Goal: Task Accomplishment & Management: Use online tool/utility

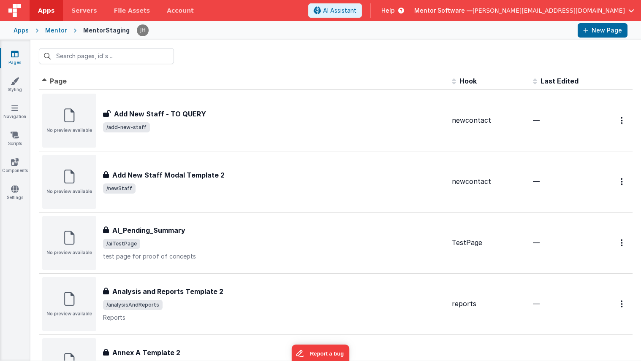
click at [292, 72] on div "Id Page Description Hook Last Edited FR_5621A170-8F10-4F4A-8E38-BAF751FC475E Ad…" at bounding box center [335, 200] width 610 height 321
click at [132, 60] on input "text" at bounding box center [106, 56] width 135 height 16
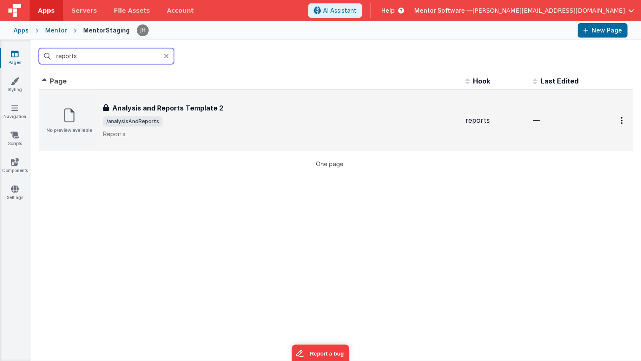
type input "reports"
click at [197, 124] on span "/analysisAndReports" at bounding box center [280, 121] width 355 height 10
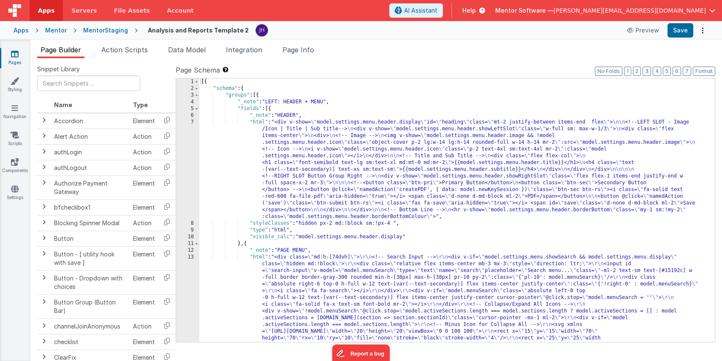
click at [59, 53] on span "Page Builder" at bounding box center [61, 50] width 41 height 8
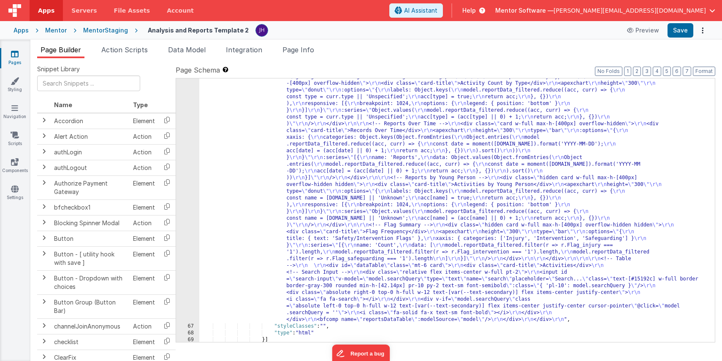
scroll to position [1821, 0]
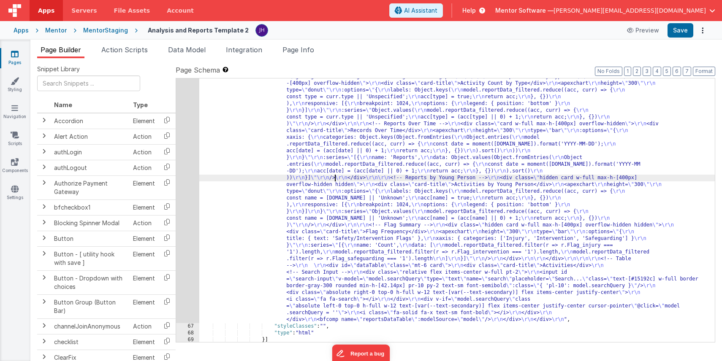
click at [335, 176] on div ""html" : "<div class= \" panel-whitexxx \" > \r\n <h1 class= \" hidden panel-ti…" at bounding box center [456, 330] width 515 height 527
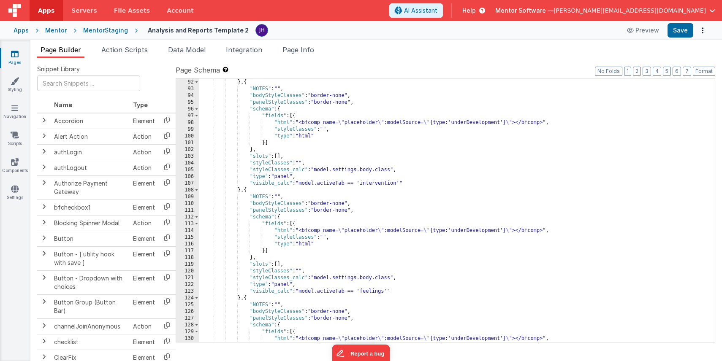
scroll to position [2245, 0]
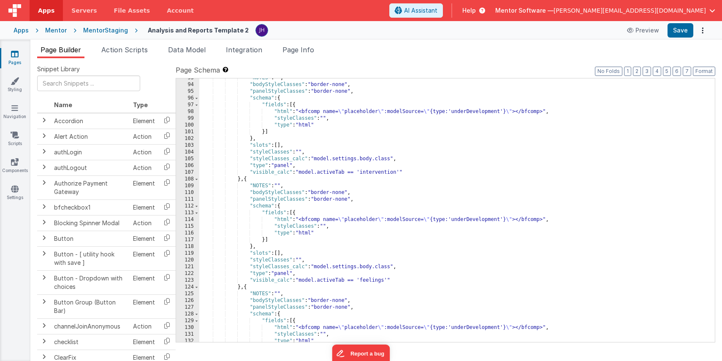
click at [449, 158] on div ""NOTES" : "" , "bodyStyleClasses" : "border-none" , "panelStyleClasses" : "bord…" at bounding box center [456, 213] width 515 height 277
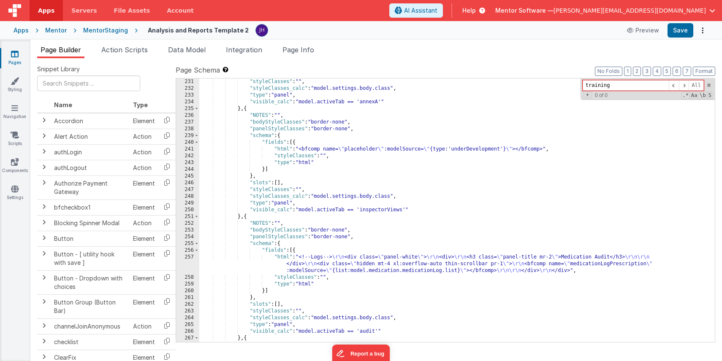
scroll to position [3234, 0]
type input "training"
click at [66, 46] on span "Page Builder" at bounding box center [61, 50] width 41 height 8
click at [49, 32] on div "Mentor" at bounding box center [56, 30] width 22 height 8
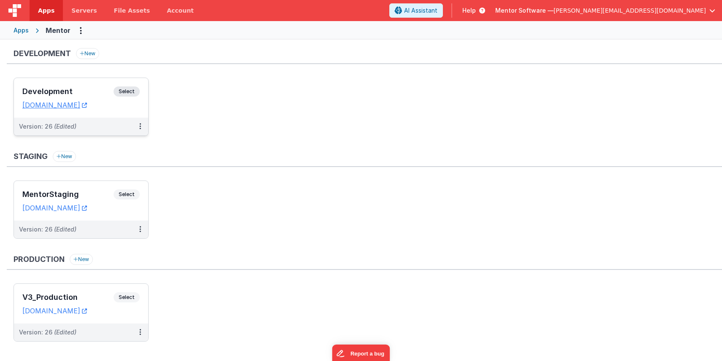
click at [77, 87] on div "Development Select" at bounding box center [80, 94] width 117 height 14
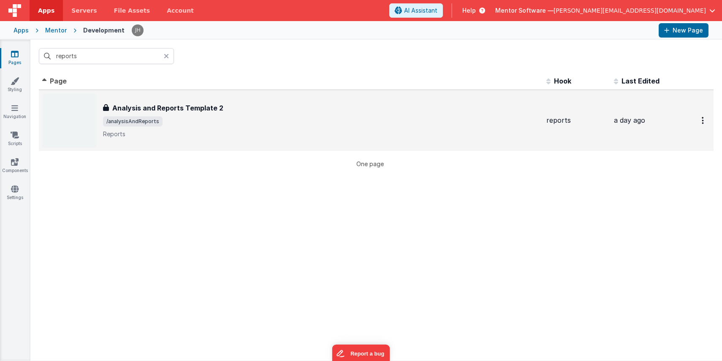
click at [219, 124] on span "/analysisAndReports" at bounding box center [321, 121] width 436 height 10
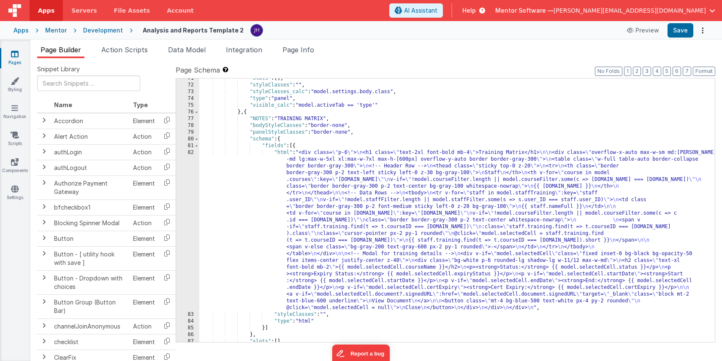
scroll to position [2305, 0]
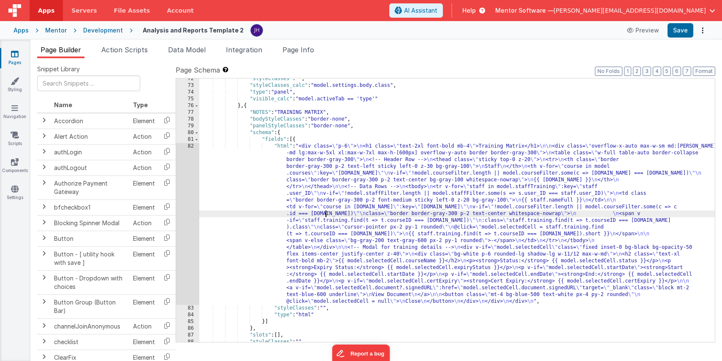
click at [325, 214] on div ""styleClasses" : "" , "styleClasses_calc" : "model.settings.body.class" , "type…" at bounding box center [456, 214] width 515 height 277
click at [184, 198] on div "82" at bounding box center [187, 224] width 23 height 162
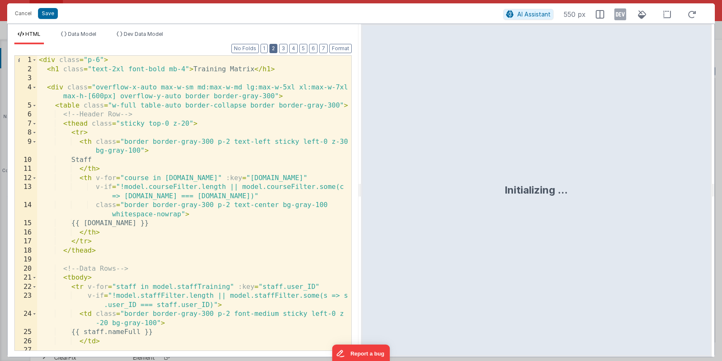
click at [275, 51] on button "2" at bounding box center [273, 48] width 8 height 9
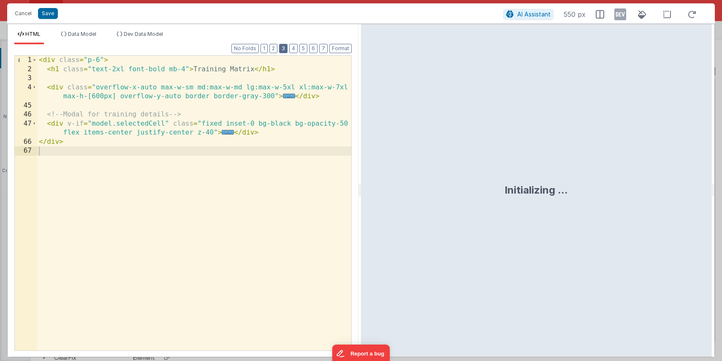
click at [284, 50] on button "3" at bounding box center [283, 48] width 8 height 9
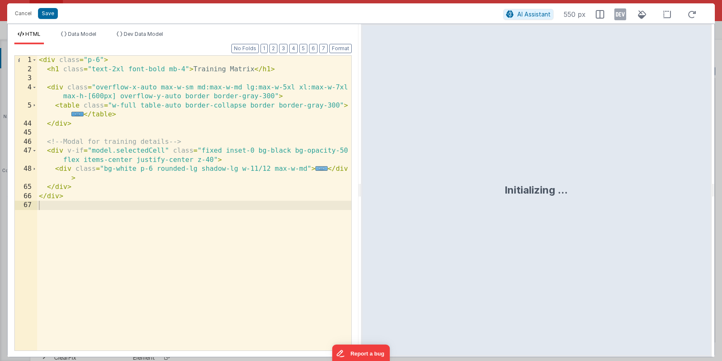
click at [320, 168] on span "..." at bounding box center [321, 168] width 12 height 5
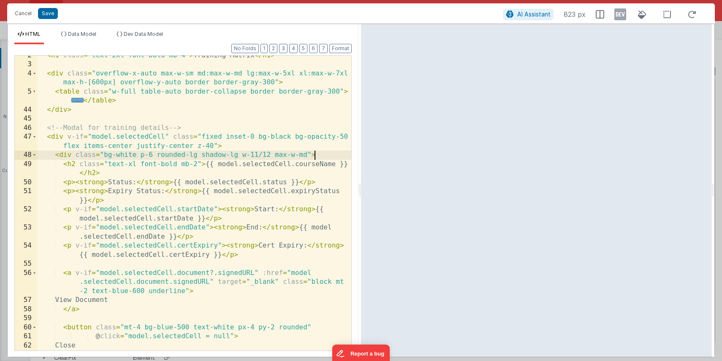
scroll to position [0, 0]
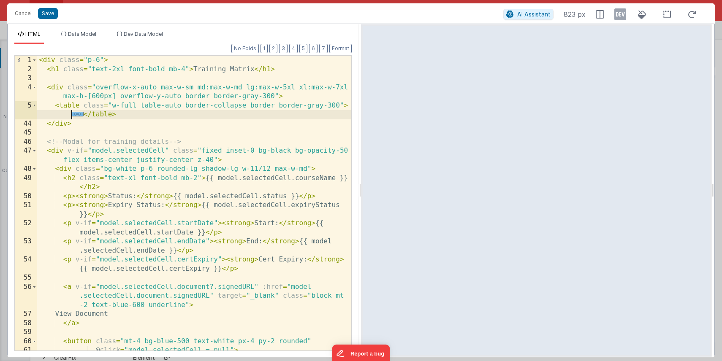
click at [77, 114] on span "..." at bounding box center [77, 114] width 12 height 5
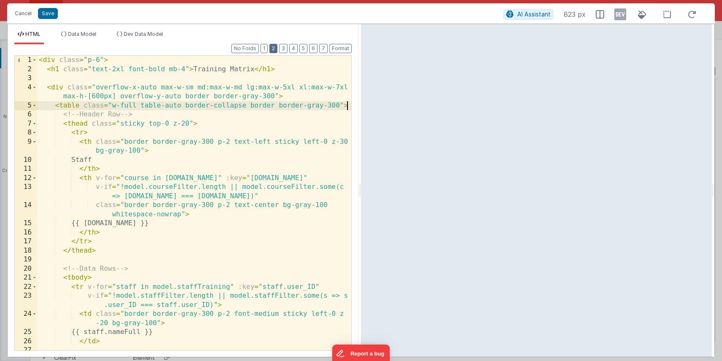
click at [275, 51] on button "2" at bounding box center [273, 48] width 8 height 9
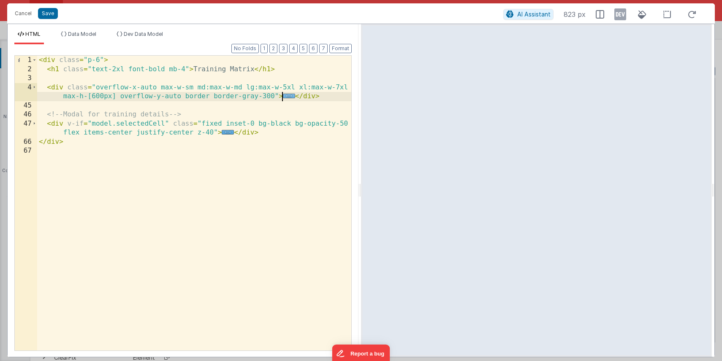
click at [289, 96] on span "..." at bounding box center [289, 96] width 12 height 5
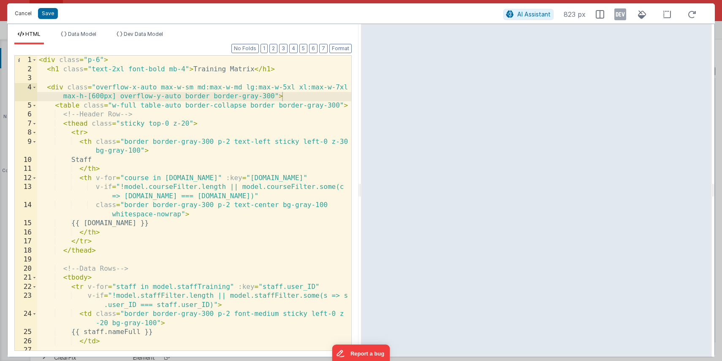
click at [21, 14] on button "Cancel" at bounding box center [23, 14] width 25 height 12
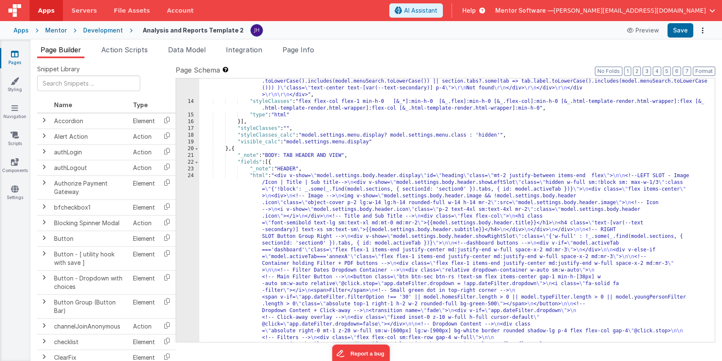
scroll to position [610, 0]
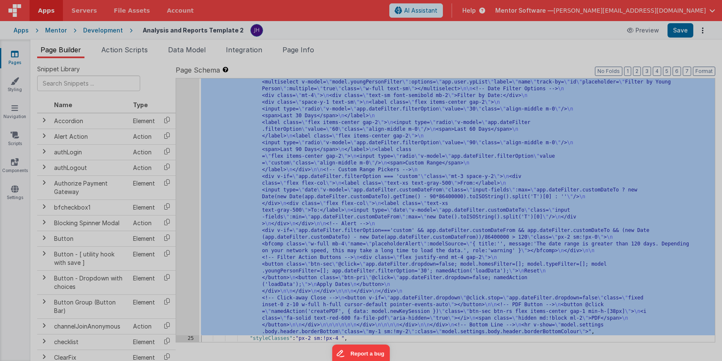
scroll to position [1363, 0]
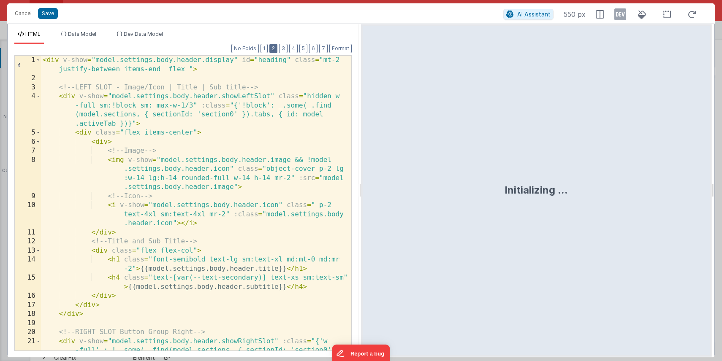
click at [274, 51] on button "2" at bounding box center [273, 48] width 8 height 9
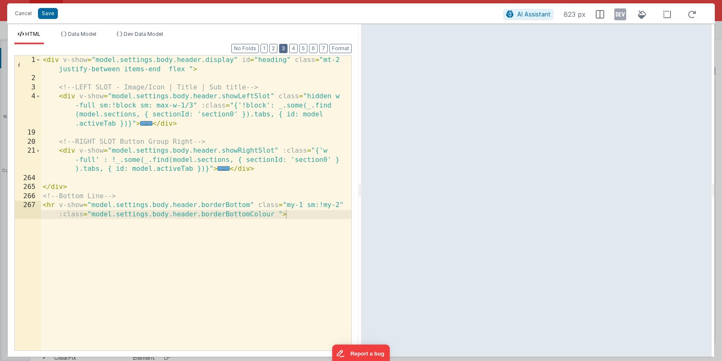
click at [287, 51] on button "3" at bounding box center [283, 48] width 8 height 9
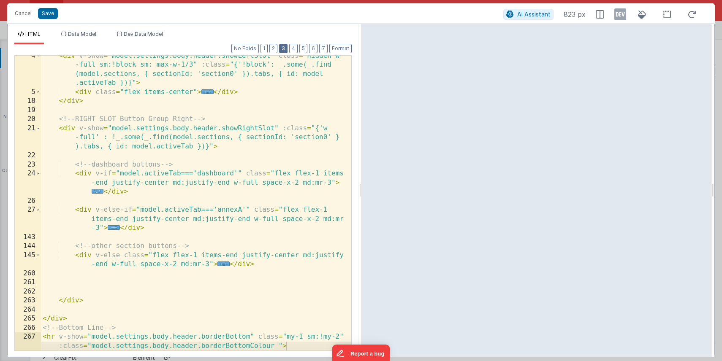
scroll to position [41, 0]
click at [295, 49] on button "4" at bounding box center [293, 48] width 8 height 9
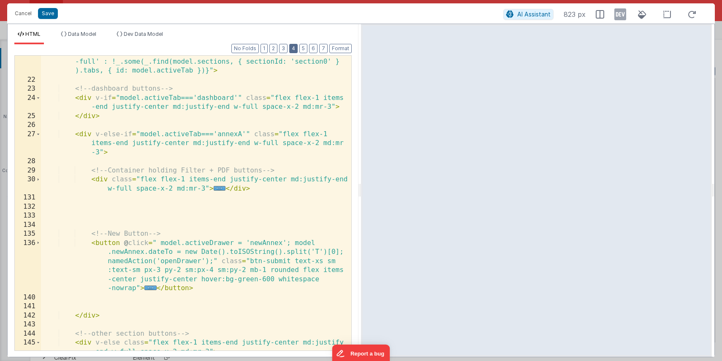
scroll to position [143, 0]
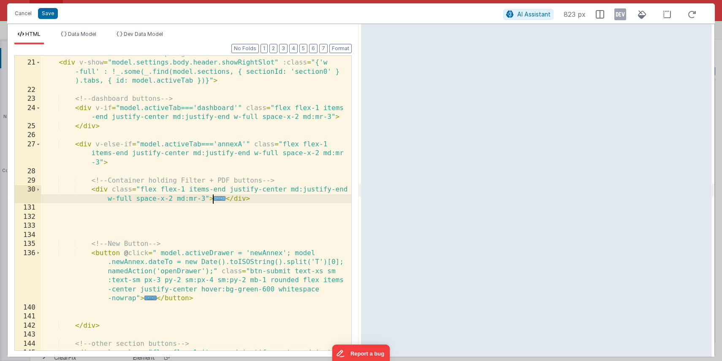
click at [218, 199] on span "..." at bounding box center [220, 198] width 12 height 5
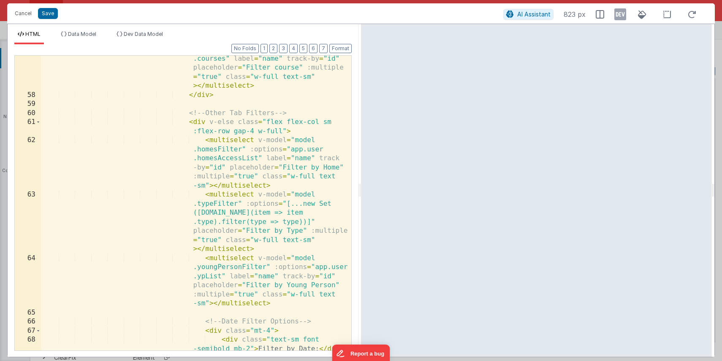
scroll to position [744, 0]
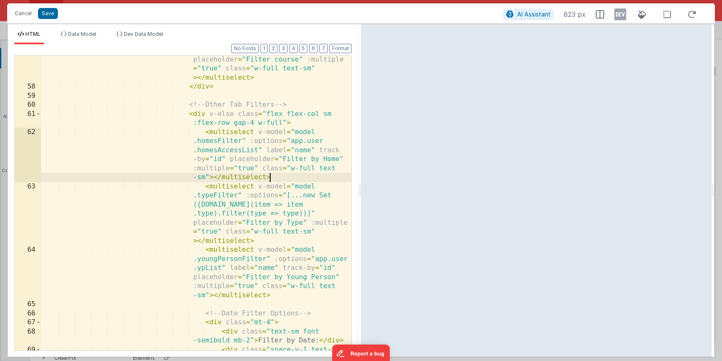
click at [273, 178] on div "< multiselect v-model = "model .courseFilter" :options = "model .courses" label…" at bounding box center [196, 212] width 310 height 368
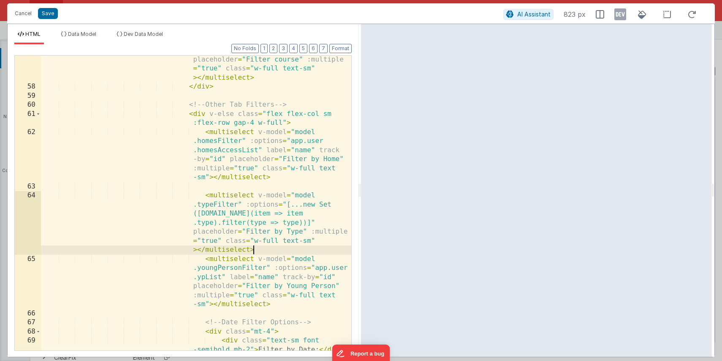
click at [265, 251] on div "< multiselect v-model = "model .courseFilter" :options = "model .courses" label…" at bounding box center [196, 207] width 310 height 359
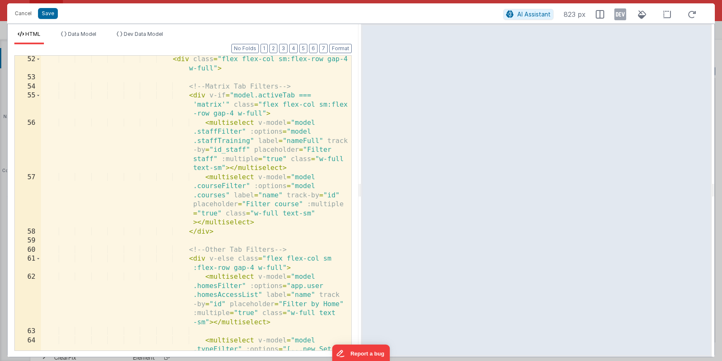
scroll to position [600, 0]
click at [292, 168] on div "< div class = "flex flex-col sm:flex-row gap-4 w-full" > <!-- Matrix Tab Filter…" at bounding box center [196, 243] width 310 height 377
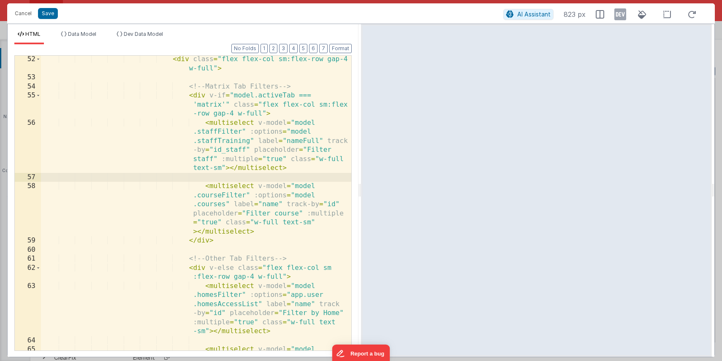
click at [292, 113] on div "< div class = "flex flex-col sm:flex-row gap-4 w-full" > <!-- Matrix Tab Filter…" at bounding box center [196, 243] width 310 height 377
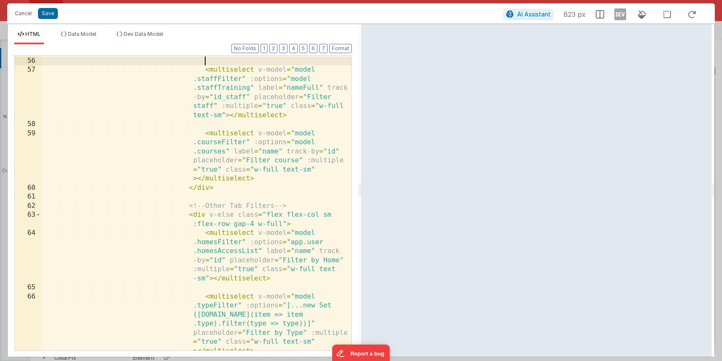
scroll to position [667, 0]
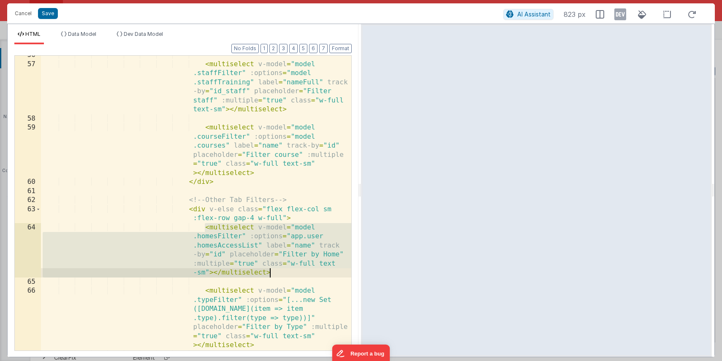
drag, startPoint x: 205, startPoint y: 228, endPoint x: 276, endPoint y: 271, distance: 83.3
click at [276, 271] on div "< multiselect v-model = "model .staffFilter" :options = "model .staffTraining" …" at bounding box center [196, 207] width 310 height 313
click at [280, 175] on div "< multiselect v-model = "model .staffFilter" :options = "model .staffTraining" …" at bounding box center [196, 207] width 310 height 313
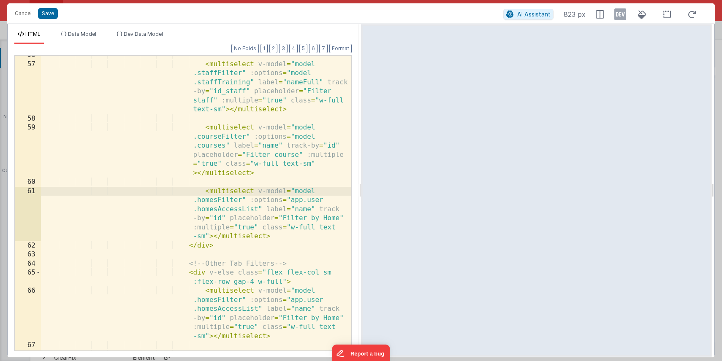
click at [205, 192] on div "< multiselect v-model = "model .staffFilter" :options = "model .staffTraining" …" at bounding box center [196, 235] width 310 height 368
click at [49, 14] on button "Save" at bounding box center [48, 13] width 20 height 11
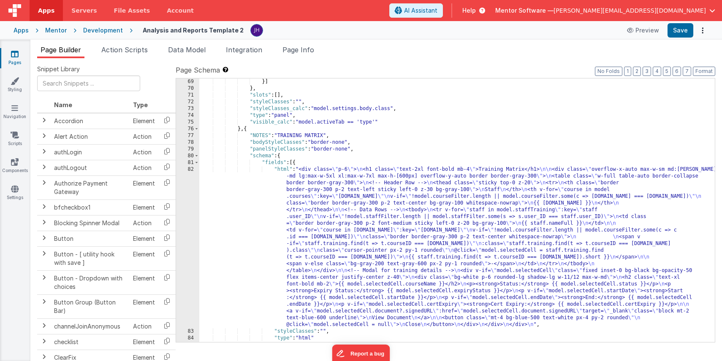
scroll to position [2200, 0]
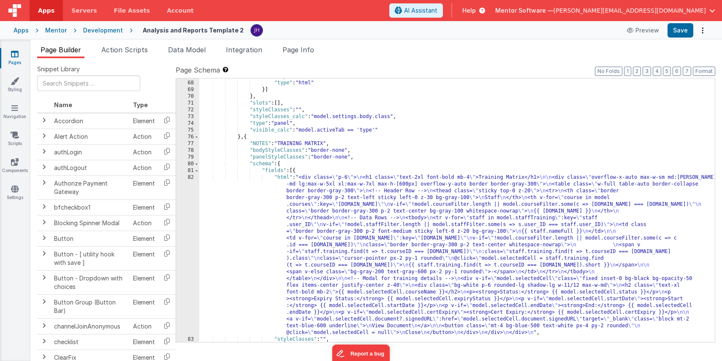
click at [318, 228] on div ""styleClasses" : "" , "type" : "html" }] } , "slots" : [ ] , "styleClasses" : "…" at bounding box center [456, 211] width 515 height 277
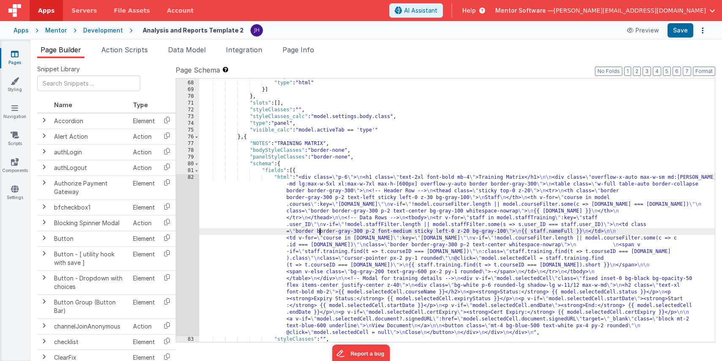
click at [185, 225] on div "82" at bounding box center [187, 255] width 23 height 162
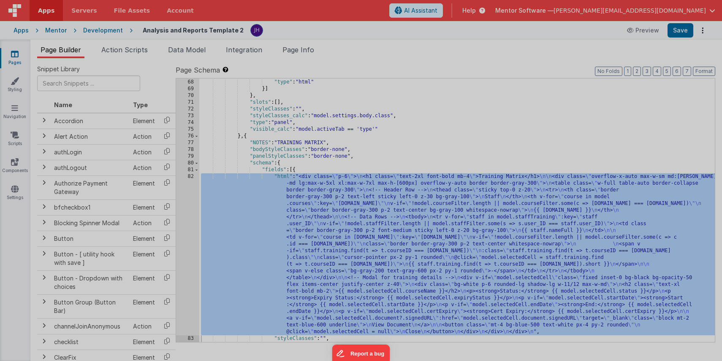
scroll to position [2201, 0]
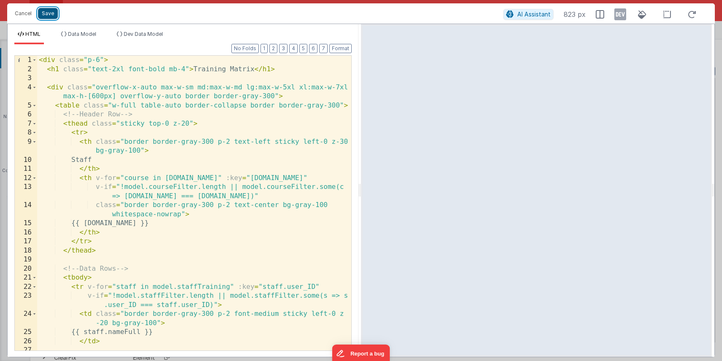
click at [49, 16] on button "Save" at bounding box center [48, 13] width 20 height 11
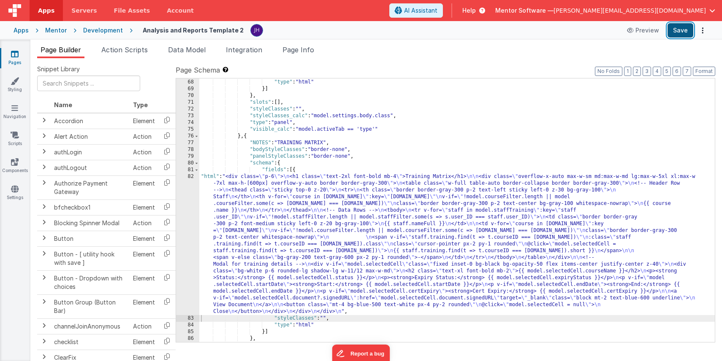
click at [640, 30] on button "Save" at bounding box center [680, 30] width 26 height 14
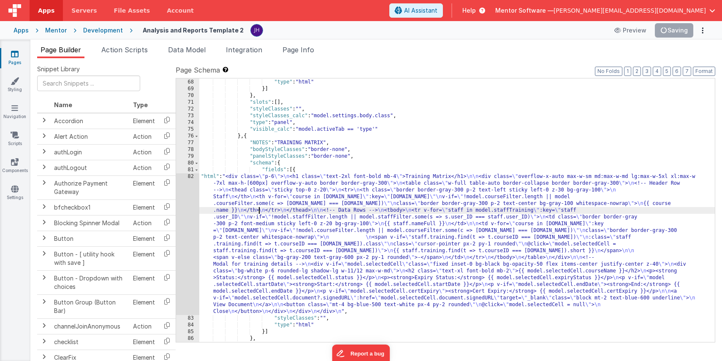
click at [260, 210] on div ""styleClasses" : "" , "type" : "html" }] } , "slots" : [ ] , "styleClasses" : "…" at bounding box center [456, 210] width 515 height 277
click at [278, 241] on div ""styleClasses" : "" , "type" : "html" }] } , "slots" : [ ] , "styleClasses" : "…" at bounding box center [456, 210] width 515 height 277
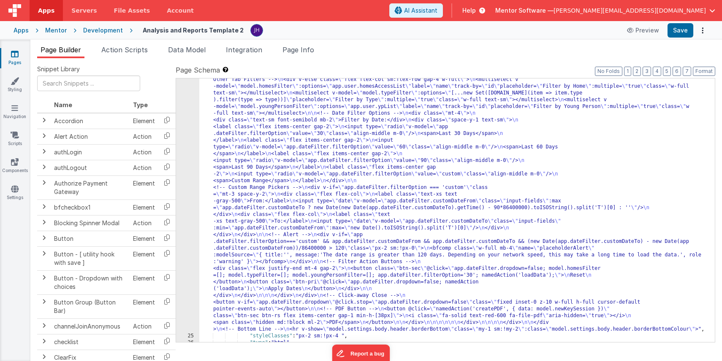
scroll to position [1287, 0]
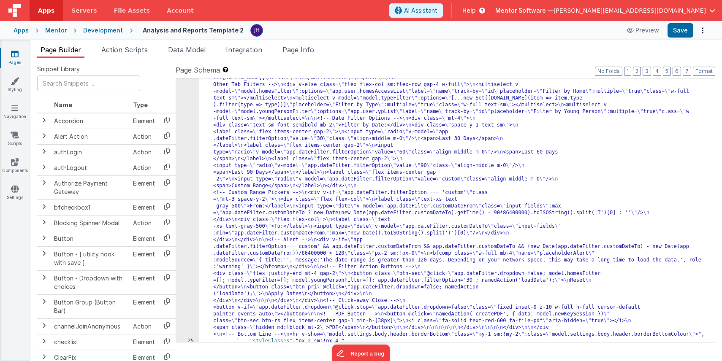
click at [277, 123] on div ""html" : "<div v-show= \" model.settings.body.header.display \" id= \" heading …" at bounding box center [456, 45] width 515 height 1128
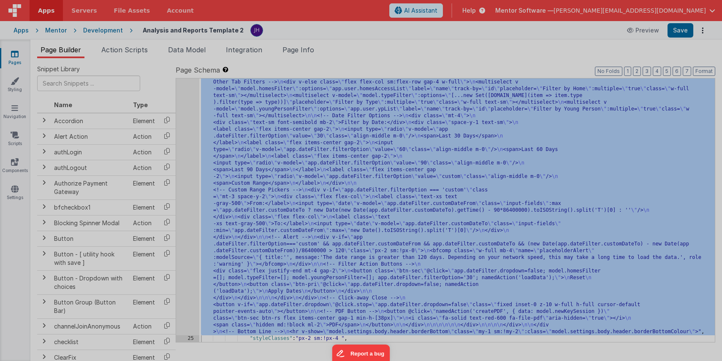
scroll to position [1289, 0]
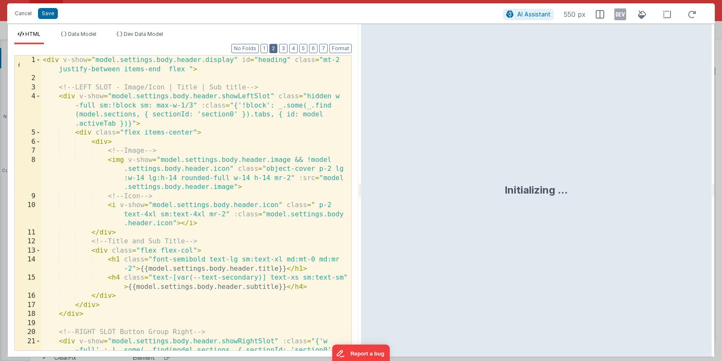
click at [276, 50] on button "2" at bounding box center [273, 48] width 8 height 9
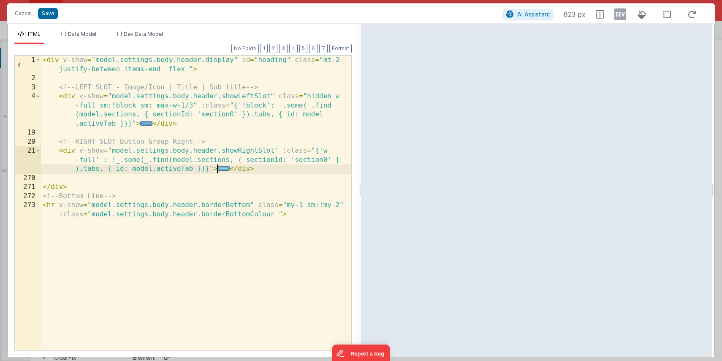
click at [221, 171] on span "..." at bounding box center [223, 168] width 12 height 5
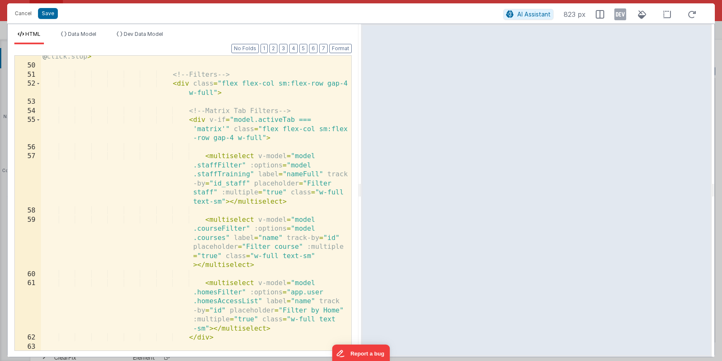
scroll to position [525, 0]
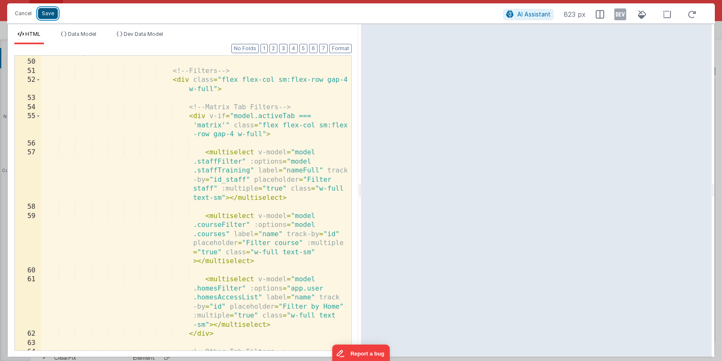
click at [41, 8] on button "Save" at bounding box center [48, 13] width 20 height 11
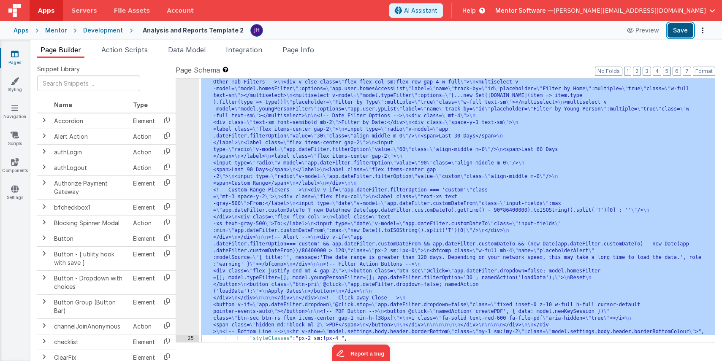
click at [640, 33] on button "Save" at bounding box center [680, 30] width 26 height 14
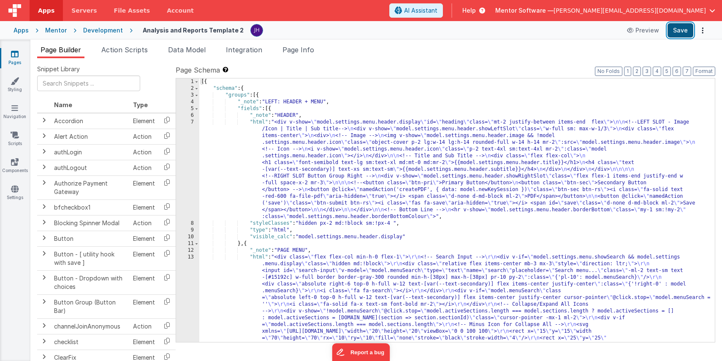
click at [673, 31] on button "Save" at bounding box center [680, 30] width 26 height 14
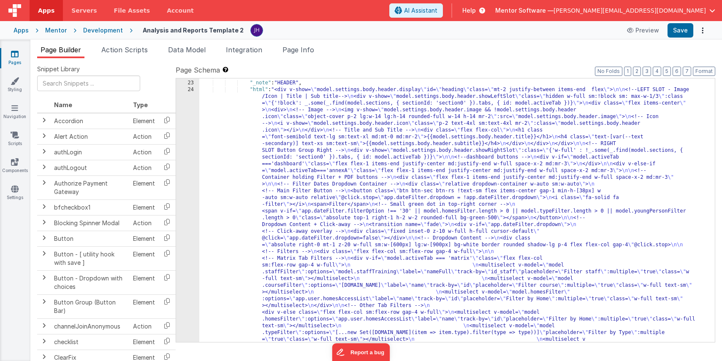
scroll to position [701, 0]
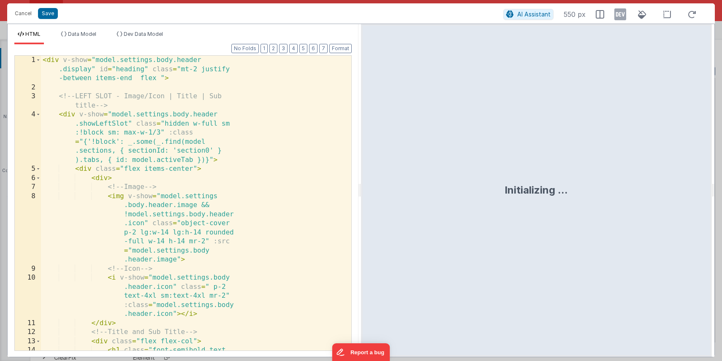
scroll to position [1390, 0]
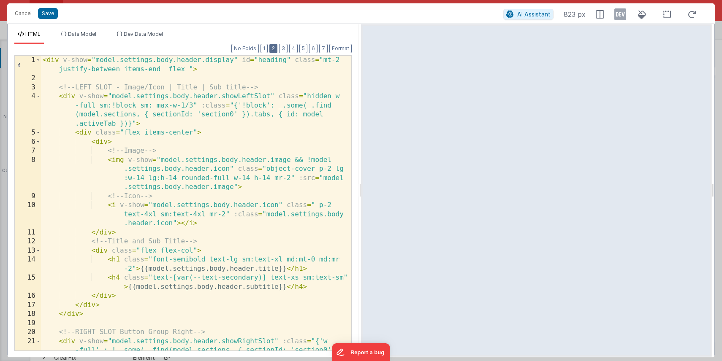
click at [276, 50] on button "2" at bounding box center [273, 48] width 8 height 9
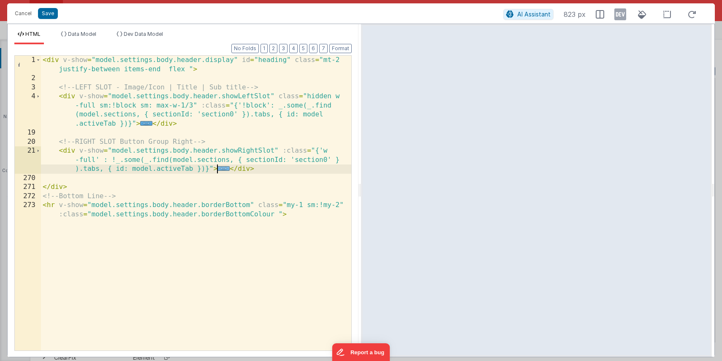
click at [222, 168] on span "..." at bounding box center [223, 168] width 12 height 5
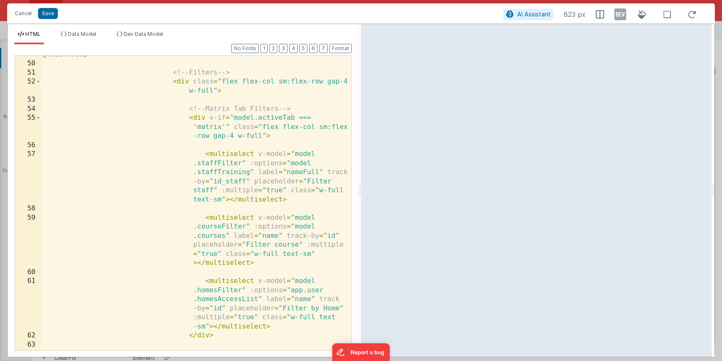
scroll to position [537, 0]
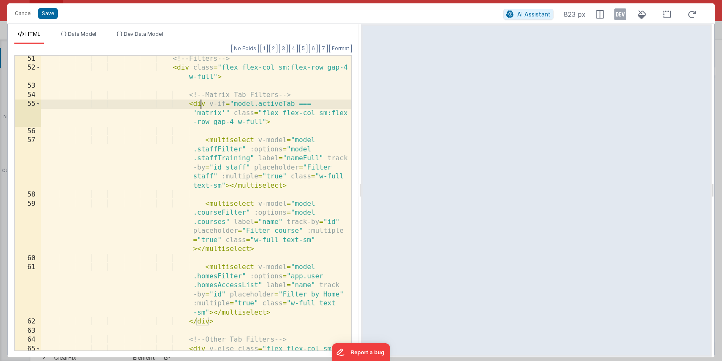
click at [200, 102] on div "<!-- Filters --> < div class = "flex flex-col sm:flex-row gap-4 w-full" > <!-- …" at bounding box center [196, 215] width 310 height 322
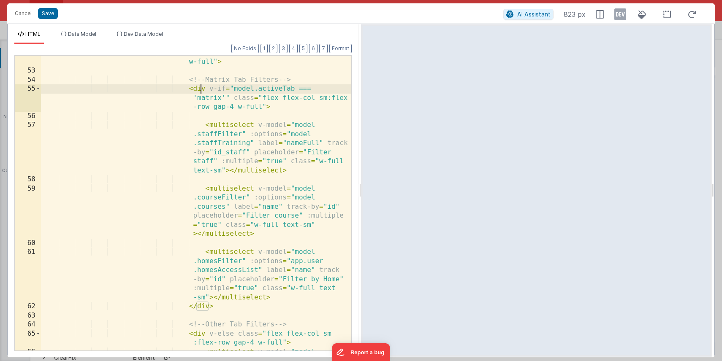
scroll to position [556, 0]
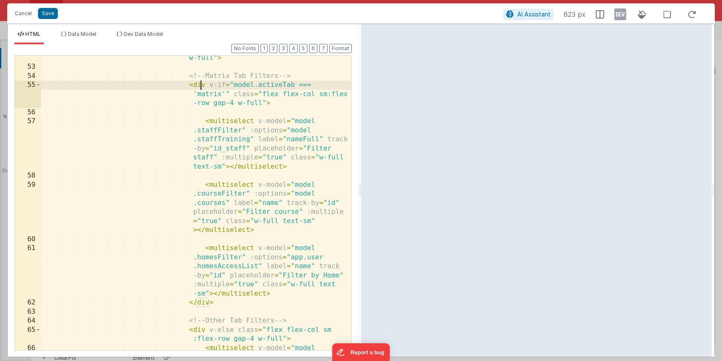
click at [275, 214] on div "< div class = "flex flex-col sm:flex-row gap-4 w-full" > <!-- Matrix Tab Filter…" at bounding box center [196, 228] width 310 height 368
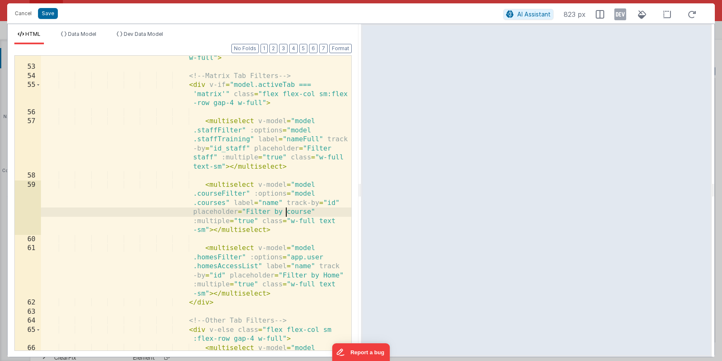
click at [192, 157] on div "< div class = "flex flex-col sm:flex-row gap-4 w-full" > <!-- Matrix Tab Filter…" at bounding box center [196, 228] width 310 height 368
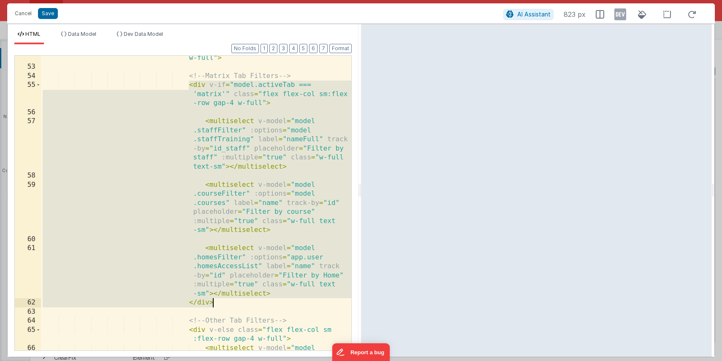
drag, startPoint x: 188, startPoint y: 85, endPoint x: 219, endPoint y: 301, distance: 217.8
click at [219, 301] on div "< div class = "flex flex-col sm:flex-row gap-4 w-full" > <!-- Matrix Tab Filter…" at bounding box center [196, 228] width 310 height 368
click at [48, 11] on button "Save" at bounding box center [48, 13] width 20 height 11
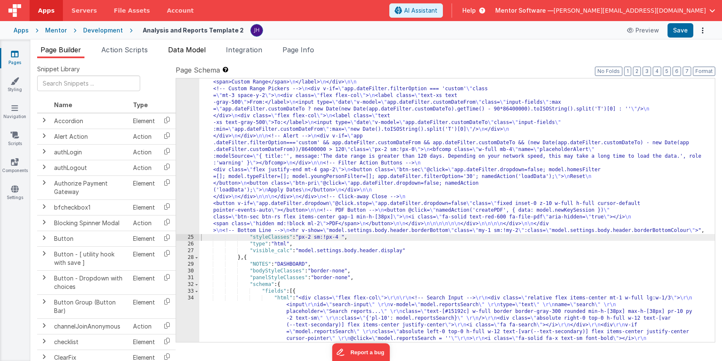
click at [194, 49] on span "Data Model" at bounding box center [187, 50] width 38 height 8
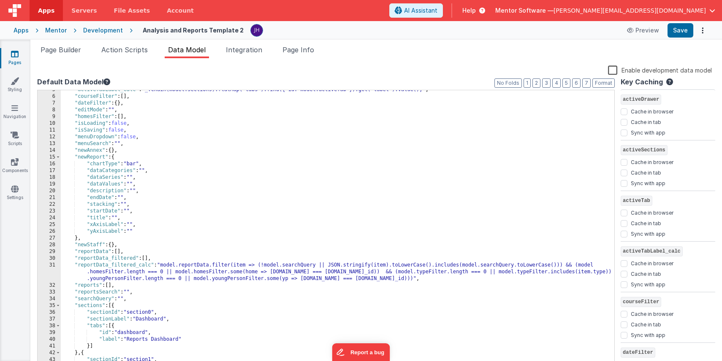
scroll to position [0, 0]
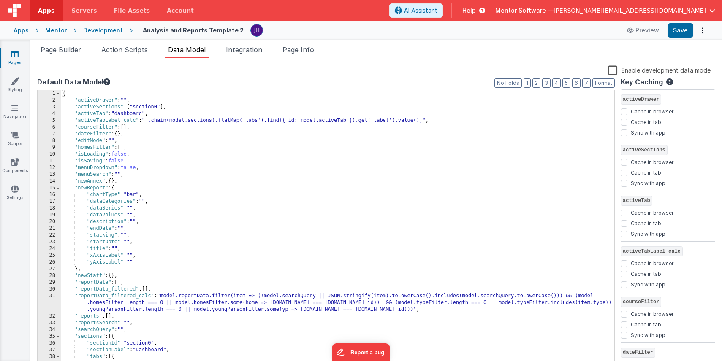
click at [101, 148] on div "{ "activeDrawer" : "" , "activeSections" : [ "section0" ] , "activeTab" : "dash…" at bounding box center [337, 236] width 553 height 292
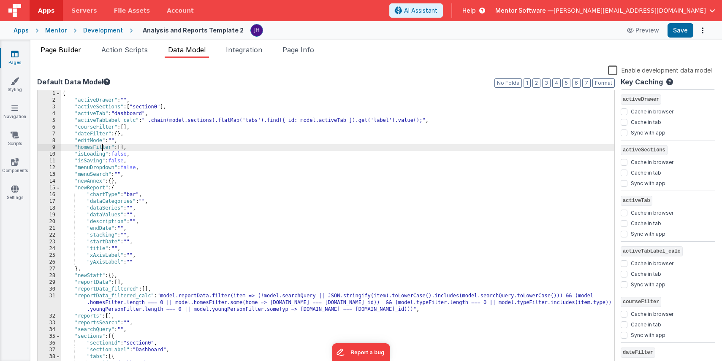
click at [64, 50] on span "Page Builder" at bounding box center [61, 50] width 41 height 8
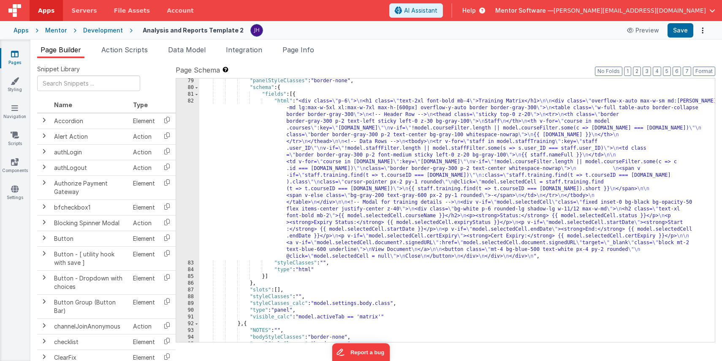
scroll to position [2291, 0]
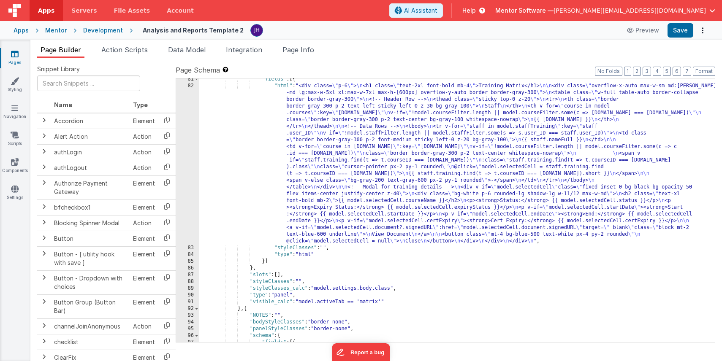
click at [325, 160] on div ""fields" : [{ "html" : "<div class= \" p-6 \" > \n <h1 class= \" text-2xl font-…" at bounding box center [456, 214] width 515 height 277
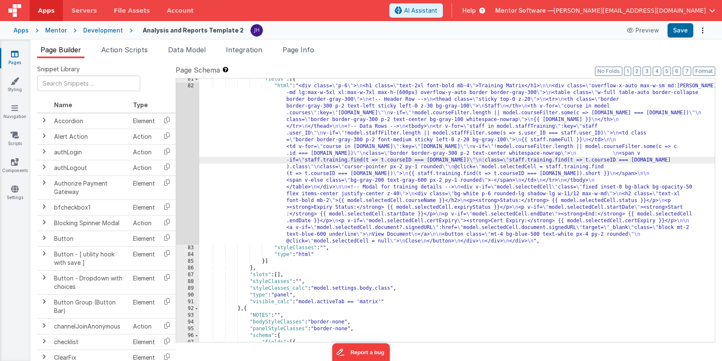
click at [183, 139] on div "82" at bounding box center [187, 164] width 23 height 162
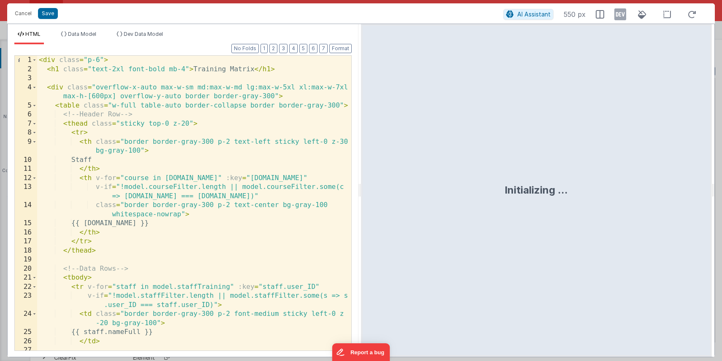
click at [251, 223] on div "< div class = "p-6" > < h1 class = "text-2xl font-bold mb-4" > Training Matrix …" at bounding box center [194, 212] width 314 height 313
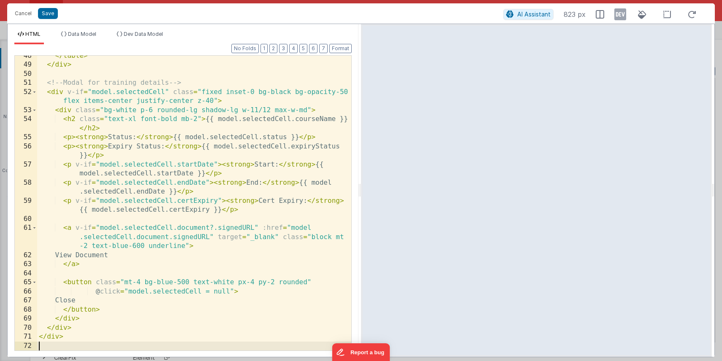
scroll to position [540, 0]
click at [51, 15] on button "Save" at bounding box center [48, 13] width 20 height 11
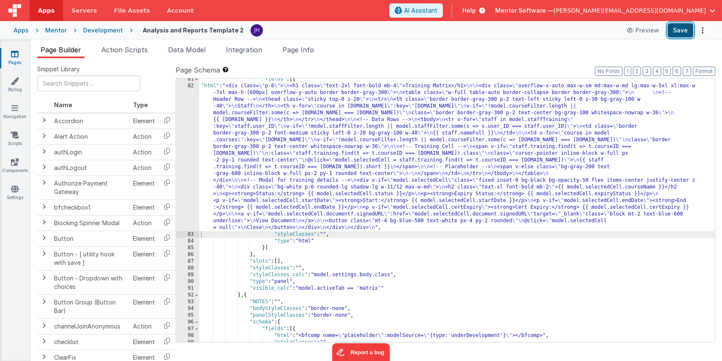
click at [680, 36] on button "Save" at bounding box center [680, 30] width 26 height 14
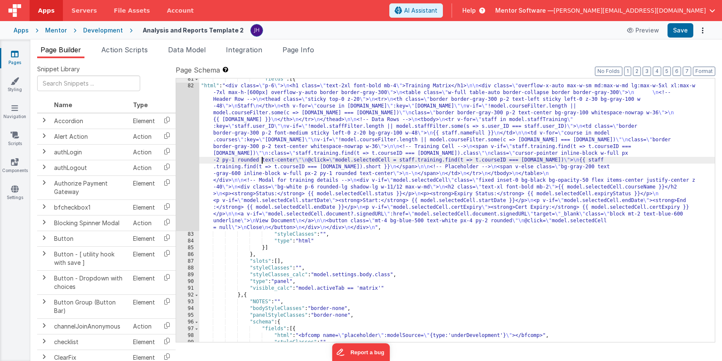
click at [262, 160] on div ""fields" : [{ "html" : "<div class= \" p-6 \" > \n <h1 class= \" text-2xl font-…" at bounding box center [456, 214] width 515 height 277
click at [189, 133] on div "82" at bounding box center [187, 157] width 23 height 149
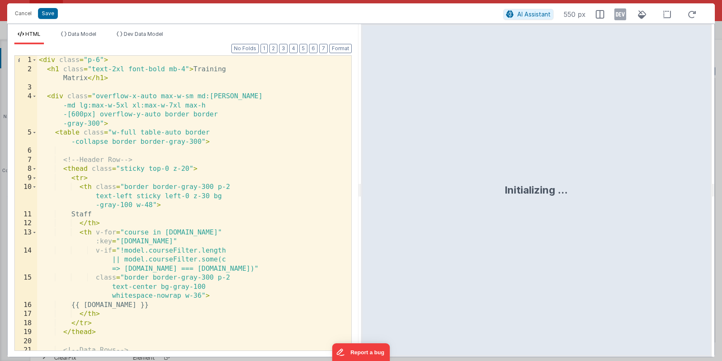
click at [189, 133] on div "< div class = "p-6" > < h1 class = "text-2xl font-bold mb-4" > Training Matrix …" at bounding box center [194, 212] width 314 height 313
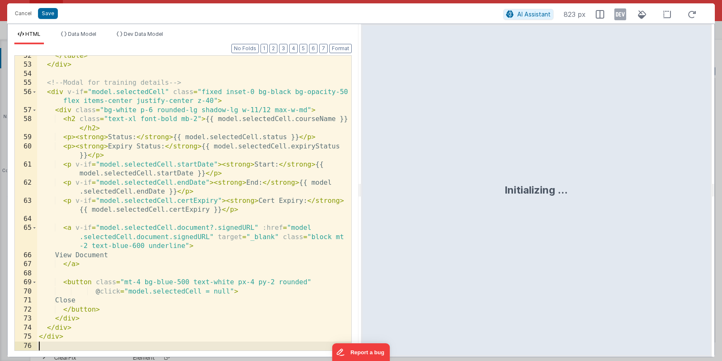
scroll to position [576, 0]
click at [46, 12] on button "Save" at bounding box center [48, 13] width 20 height 11
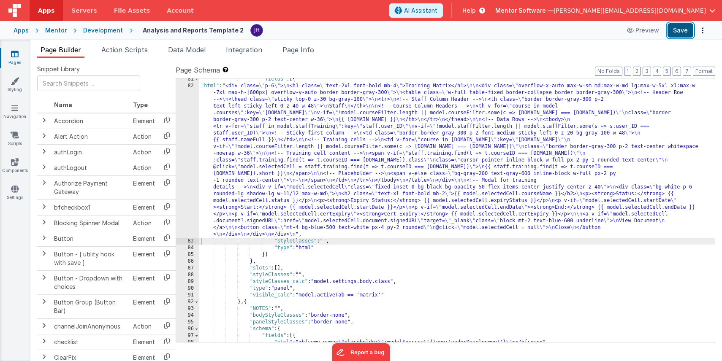
click at [681, 32] on button "Save" at bounding box center [680, 30] width 26 height 14
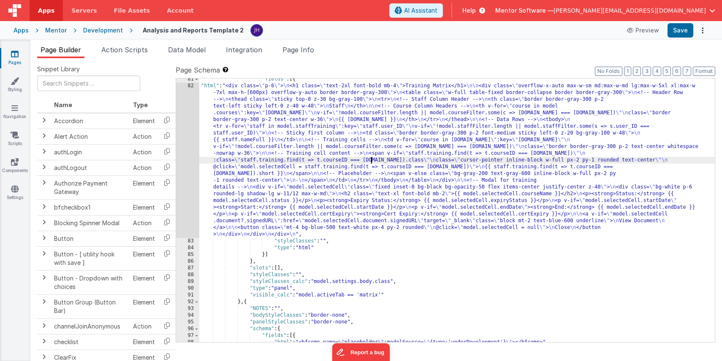
click at [371, 160] on div ""fields" : [{ "html" : "<div class= \" p-6 \" > \n <h1 class= \" text-2xl font-…" at bounding box center [456, 214] width 515 height 277
click at [192, 132] on div "82" at bounding box center [187, 160] width 23 height 155
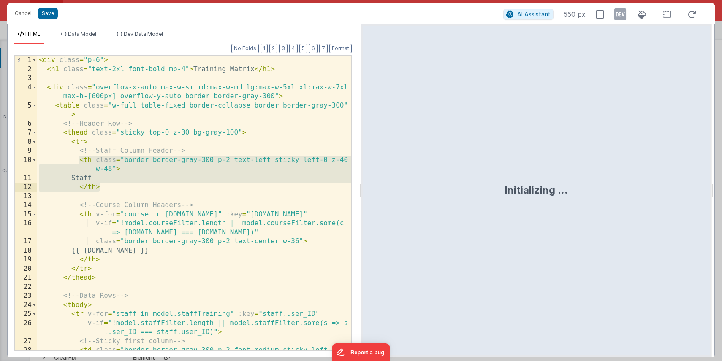
drag, startPoint x: 80, startPoint y: 160, endPoint x: 110, endPoint y: 188, distance: 40.6
click at [110, 188] on div "< div class = "p-6" > < h1 class = "text-2xl font-bold mb-4" > Training Matrix …" at bounding box center [194, 217] width 314 height 322
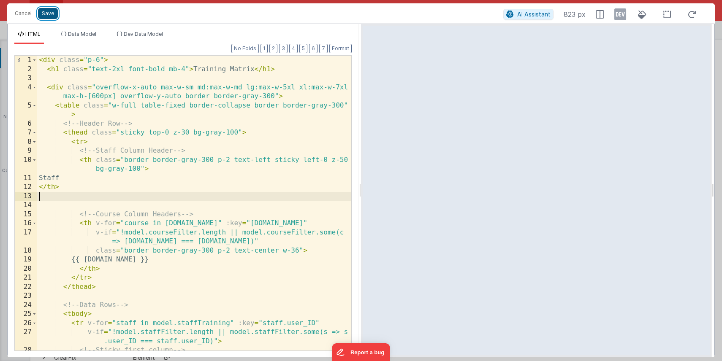
click at [51, 14] on button "Save" at bounding box center [48, 13] width 20 height 11
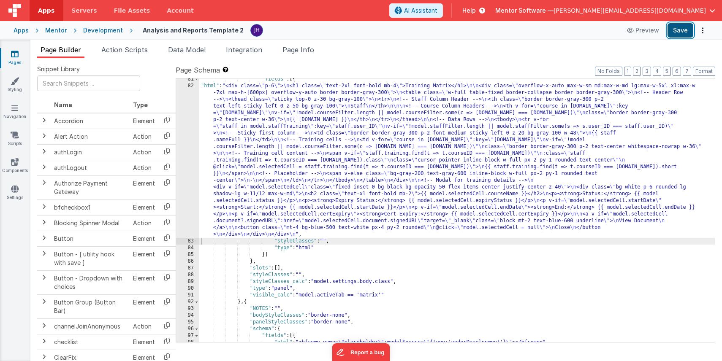
click at [677, 33] on button "Save" at bounding box center [680, 30] width 26 height 14
click at [305, 131] on div ""fields" : [{ "html" : "<div class= \" p-6 \" > \n <h1 class= \" text-2xl font-…" at bounding box center [456, 214] width 515 height 277
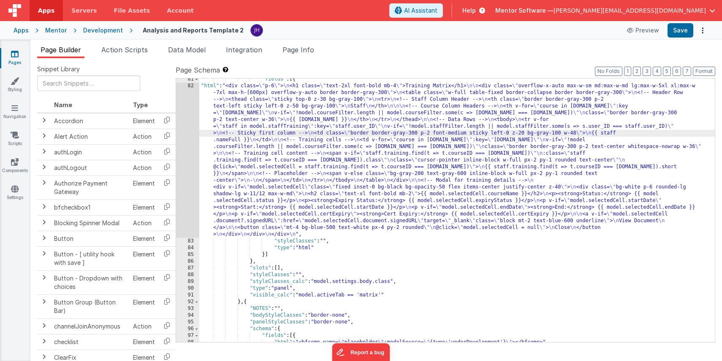
click at [180, 114] on div "82" at bounding box center [187, 160] width 23 height 155
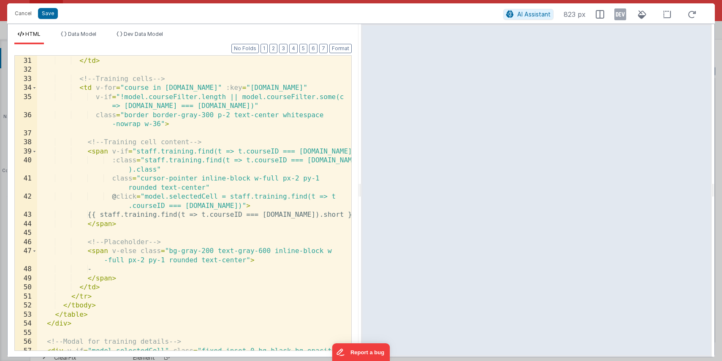
scroll to position [326, 0]
click at [190, 147] on div "{{ staff.nameFull }} </ td > <!-- Training cells --> < td v-for = "course in mo…" at bounding box center [194, 208] width 314 height 322
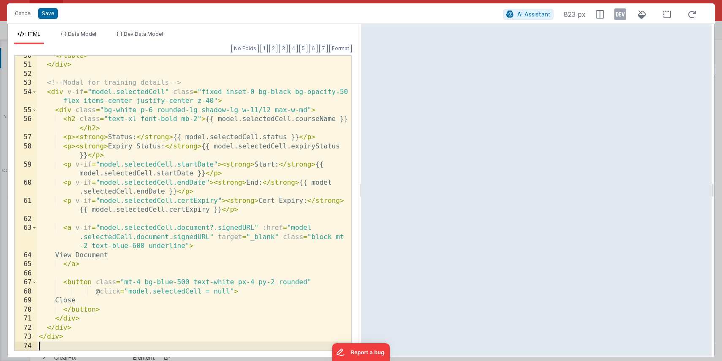
scroll to position [558, 0]
click at [50, 13] on button "Save" at bounding box center [48, 13] width 20 height 11
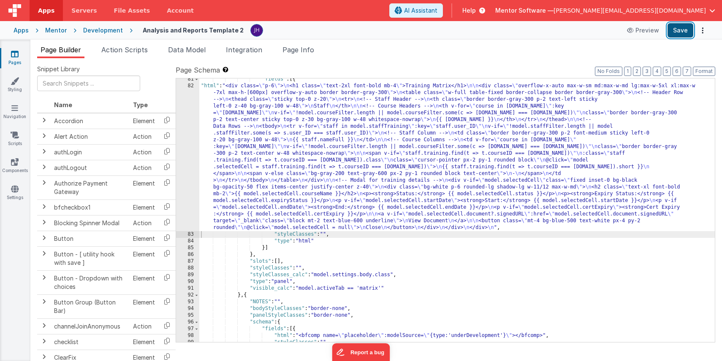
click at [677, 36] on button "Save" at bounding box center [680, 30] width 26 height 14
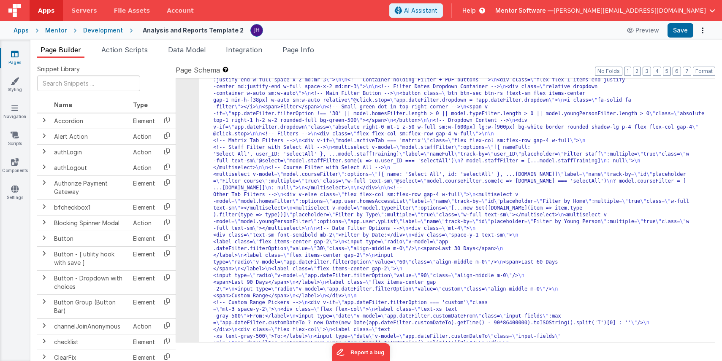
scroll to position [1132, 0]
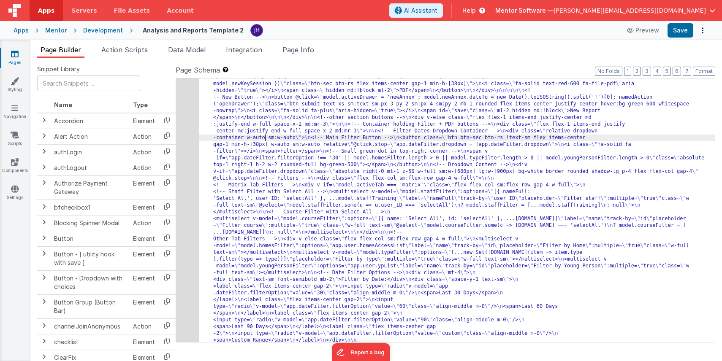
click at [185, 123] on div "24" at bounding box center [187, 63] width 23 height 857
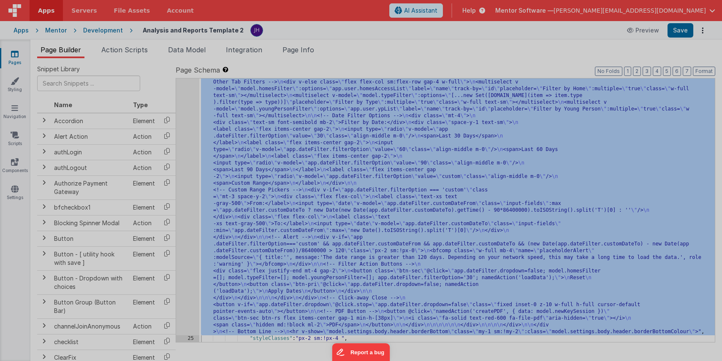
scroll to position [1289, 0]
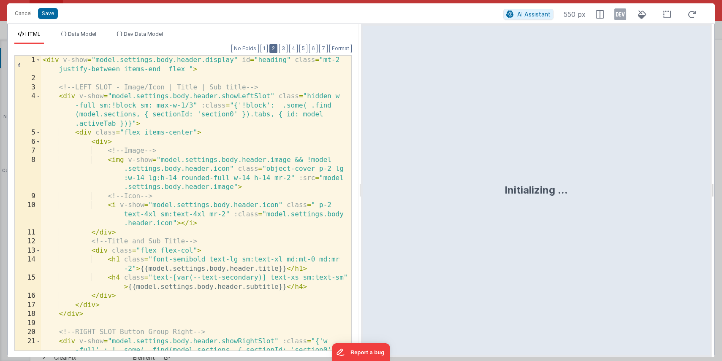
click at [276, 47] on button "2" at bounding box center [273, 48] width 8 height 9
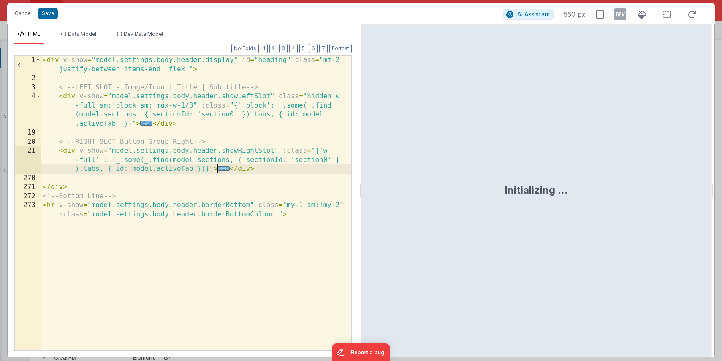
click at [222, 169] on span "..." at bounding box center [223, 168] width 12 height 5
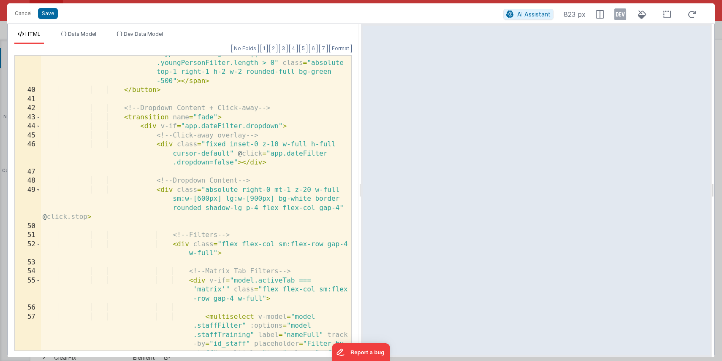
scroll to position [360, 0]
click at [38, 119] on span at bounding box center [38, 117] width 5 height 9
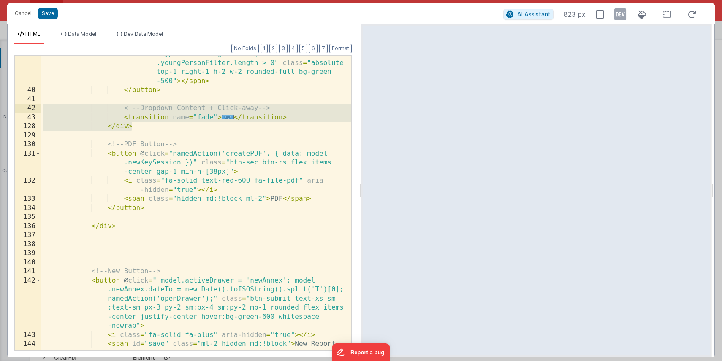
drag, startPoint x: 138, startPoint y: 126, endPoint x: 3, endPoint y: 104, distance: 136.4
click at [3, 104] on div "Cancel Save AI Assistant 823 px HTML Data Model Dev Data Model Format 7 6 5 4 3…" at bounding box center [361, 180] width 722 height 361
click at [227, 115] on span "..." at bounding box center [228, 117] width 12 height 5
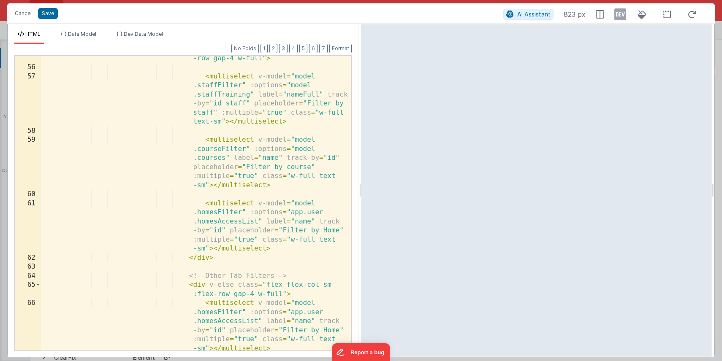
scroll to position [604, 0]
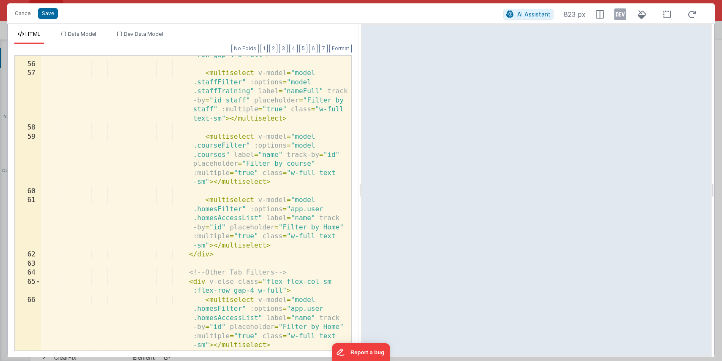
click at [257, 200] on div "< div v-if = "model.activeTab === 'matrix'" class = "flex flex-col sm:flex -row…" at bounding box center [196, 197] width 310 height 331
paste textarea
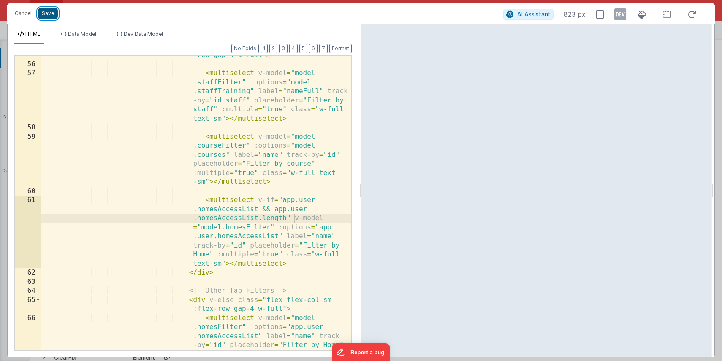
click at [51, 13] on button "Save" at bounding box center [48, 13] width 20 height 11
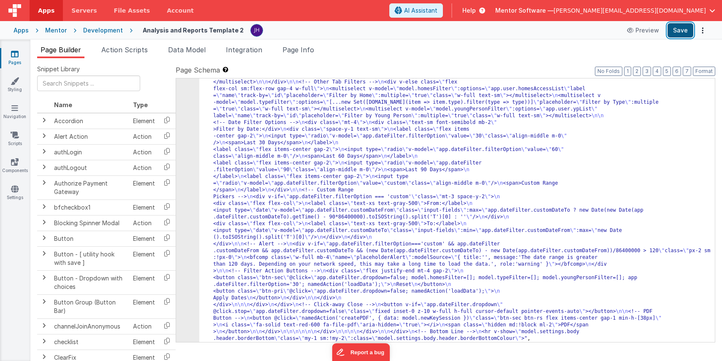
click at [682, 30] on button "Save" at bounding box center [680, 30] width 26 height 14
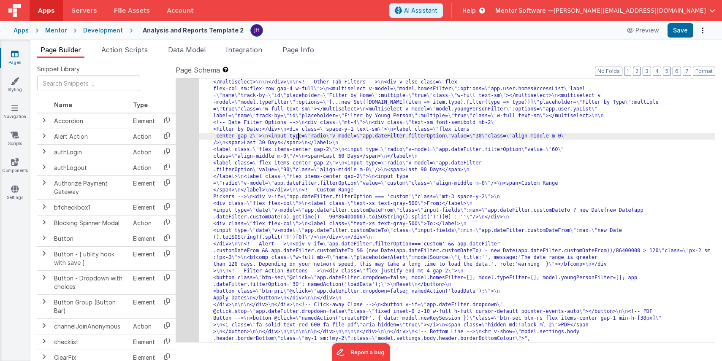
click at [298, 135] on div ""html" : "<div v-show= \" model.settings.body.header.display \" id= \" heading …" at bounding box center [456, 45] width 515 height 1135
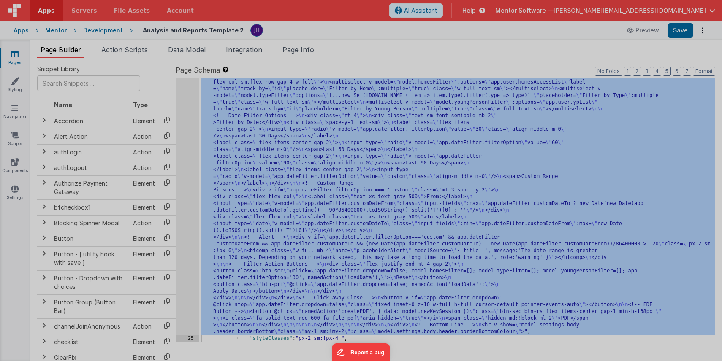
scroll to position [1296, 0]
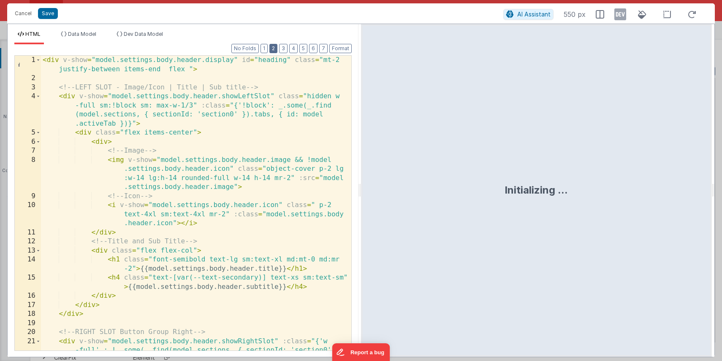
click at [275, 50] on button "2" at bounding box center [273, 48] width 8 height 9
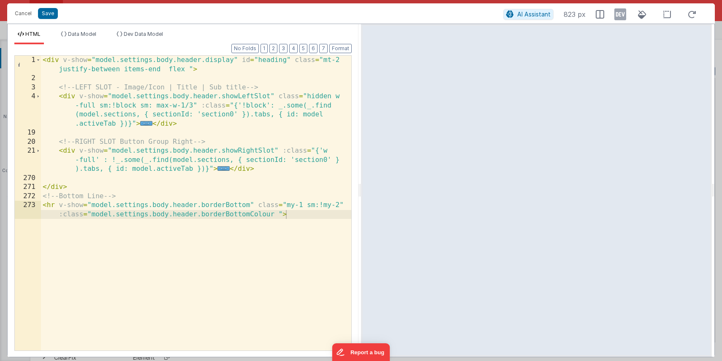
click at [223, 170] on span "..." at bounding box center [223, 168] width 12 height 5
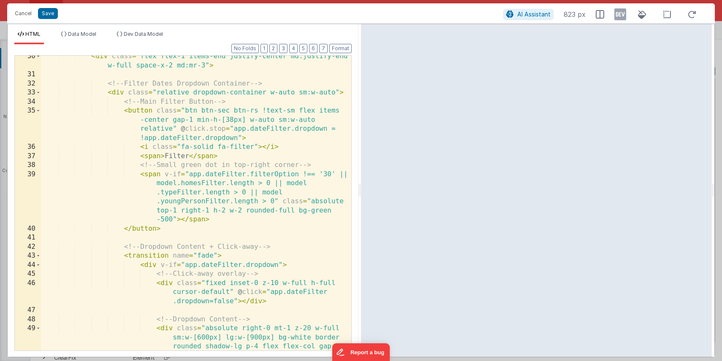
scroll to position [206, 0]
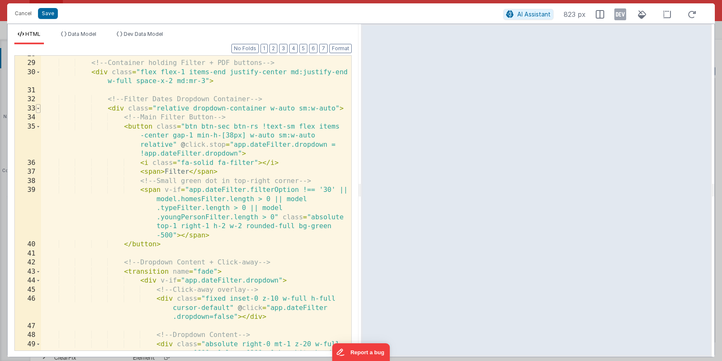
click at [40, 109] on span at bounding box center [38, 108] width 5 height 9
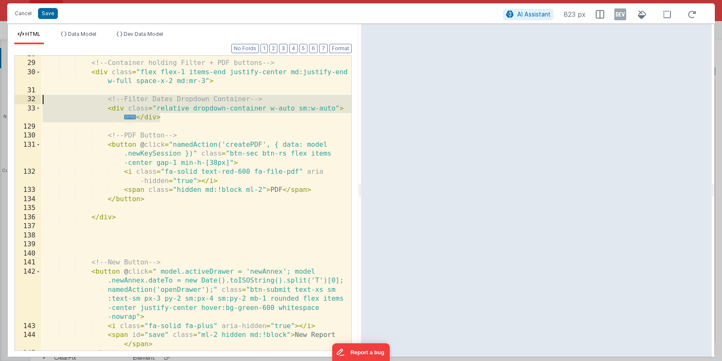
drag, startPoint x: 165, startPoint y: 119, endPoint x: 0, endPoint y: 96, distance: 166.2
click at [0, 96] on div "Cancel Save AI Assistant 823 px HTML Data Model Dev Data Model Format 7 6 5 4 3…" at bounding box center [361, 180] width 722 height 361
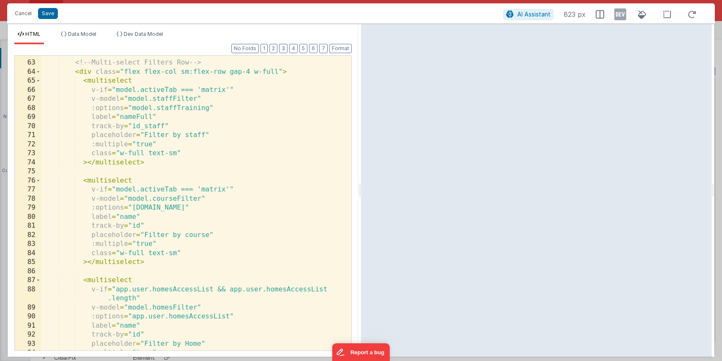
scroll to position [560, 0]
drag, startPoint x: 237, startPoint y: 87, endPoint x: 90, endPoint y: 87, distance: 146.9
click at [90, 87] on div "<!-- Multi-select Filters Row --> < div class = "flex flex-col sm:flex-row gap-…" at bounding box center [196, 205] width 310 height 313
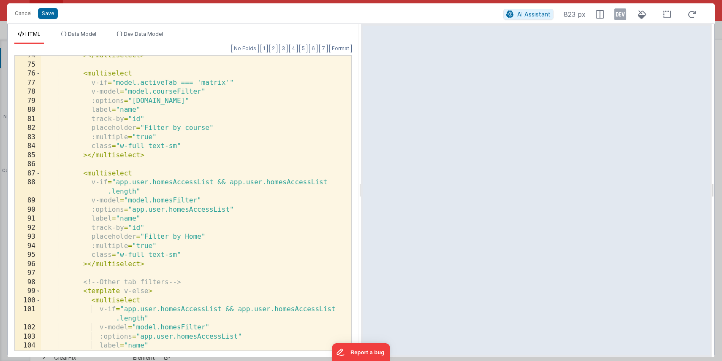
scroll to position [680, 0]
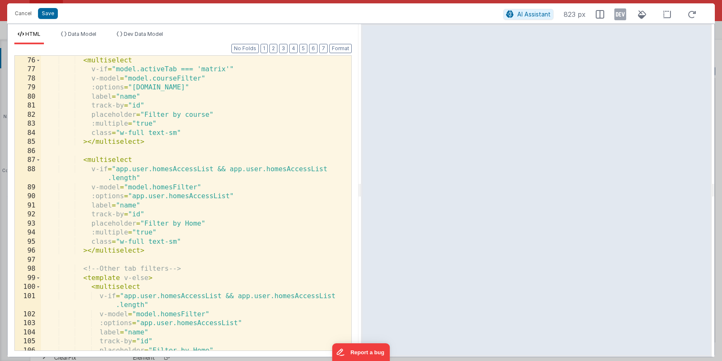
click at [115, 169] on div "< multiselect v-if = "model.activeTab === 'matrix'" v-model = "model.courseFilt…" at bounding box center [196, 203] width 310 height 313
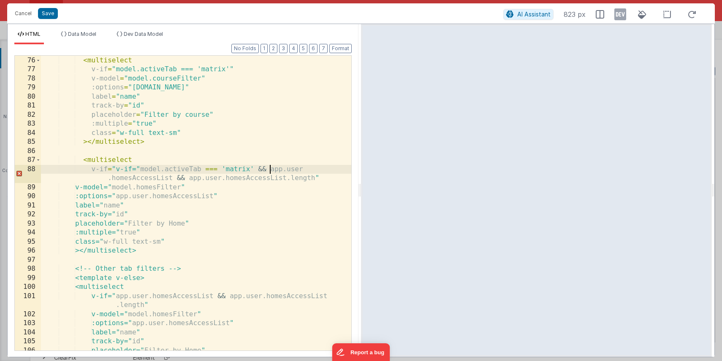
click at [139, 168] on div "< multiselect v-if = "model.activeTab === 'matrix'" v-model = "model.courseFilt…" at bounding box center [196, 203] width 310 height 313
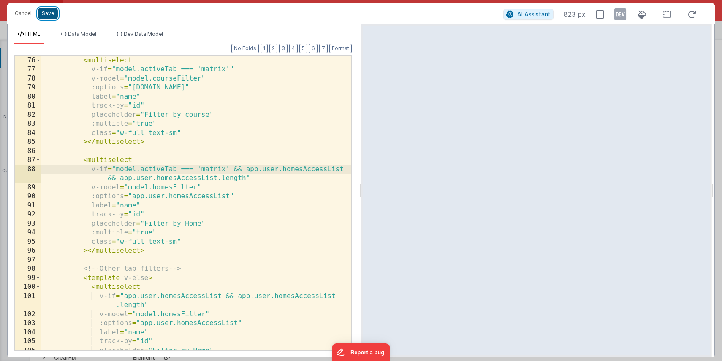
click at [49, 16] on button "Save" at bounding box center [48, 13] width 20 height 11
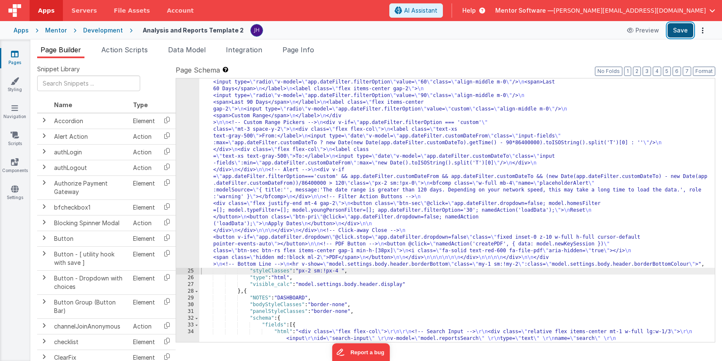
click at [680, 30] on button "Save" at bounding box center [680, 30] width 26 height 14
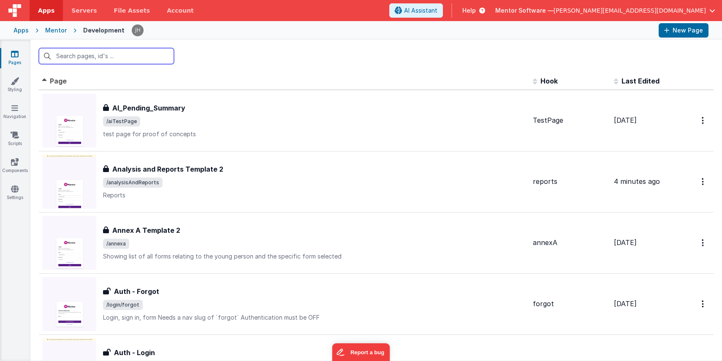
click at [131, 58] on input "text" at bounding box center [106, 56] width 135 height 16
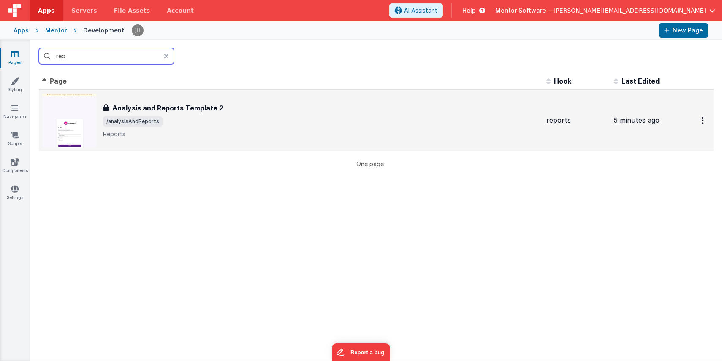
type input "rep"
click at [201, 133] on p "Reports" at bounding box center [321, 134] width 436 height 8
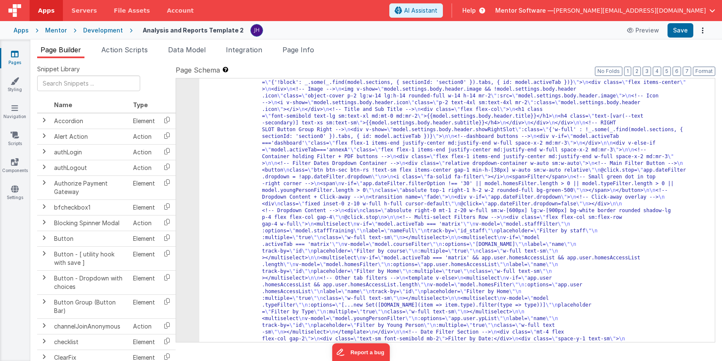
scroll to position [737, 0]
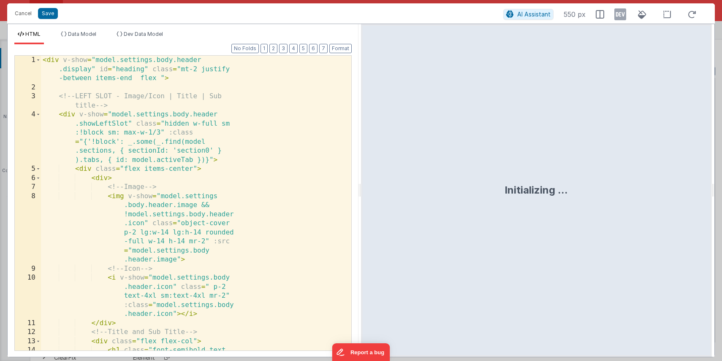
scroll to position [1323, 0]
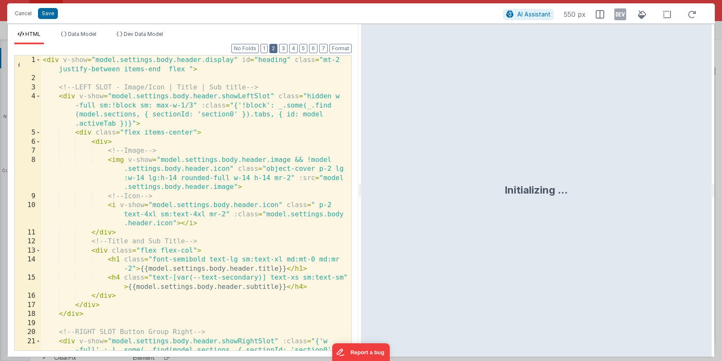
click at [275, 49] on button "2" at bounding box center [273, 48] width 8 height 9
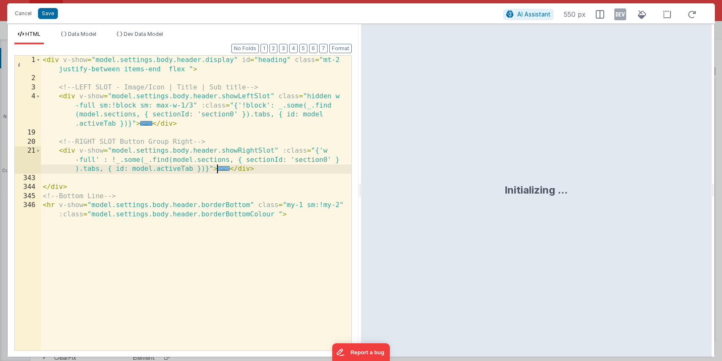
click at [222, 169] on span "..." at bounding box center [223, 168] width 12 height 5
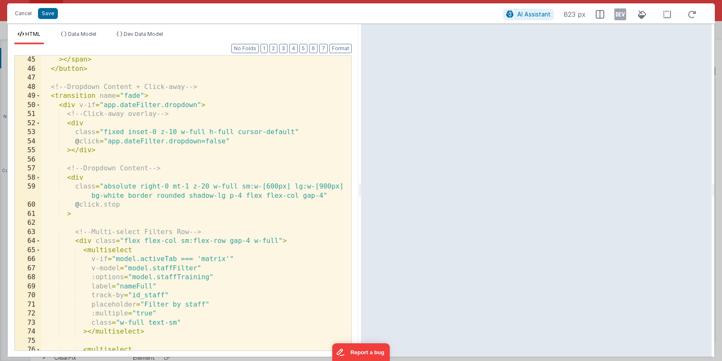
scroll to position [383, 0]
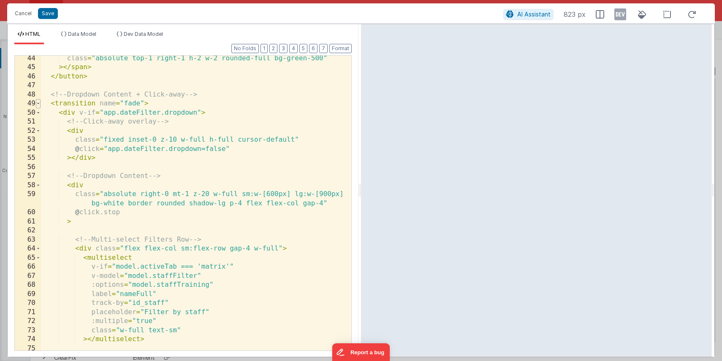
click at [38, 101] on span at bounding box center [38, 103] width 5 height 9
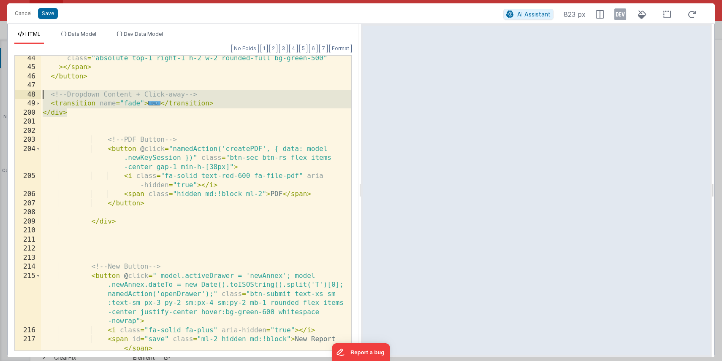
drag, startPoint x: 75, startPoint y: 114, endPoint x: 32, endPoint y: 97, distance: 46.0
click at [32, 97] on div "44 45 46 47 48 49 200 201 202 203 204 205 206 207 208 209 210 211 212 213 214 2…" at bounding box center [182, 203] width 337 height 296
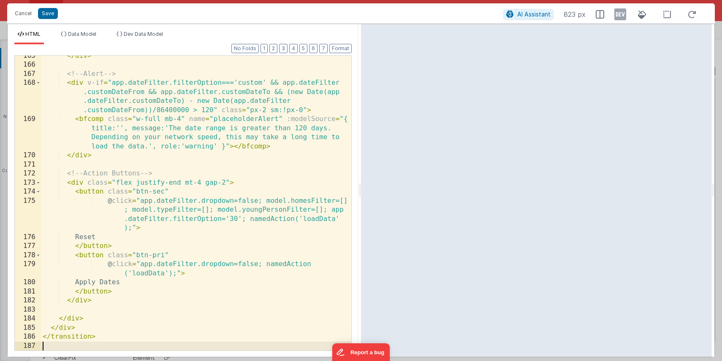
scroll to position [1601, 0]
click at [49, 12] on button "Save" at bounding box center [48, 13] width 20 height 11
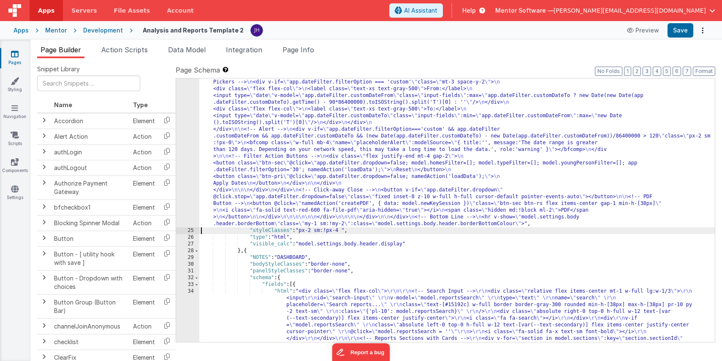
click at [223, 126] on div ""html" : "<div v-show= \" model.settings.body.header.display \" id= \" heading …" at bounding box center [456, 28] width 515 height 1168
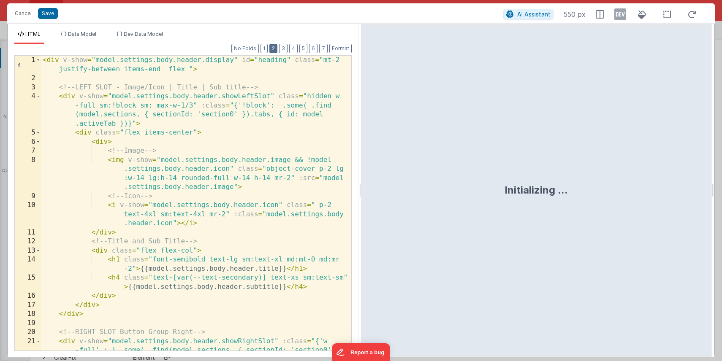
click at [277, 50] on button "2" at bounding box center [273, 48] width 8 height 9
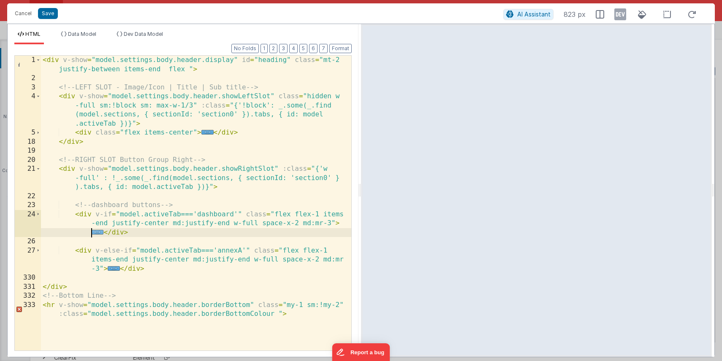
click at [96, 231] on span "..." at bounding box center [98, 232] width 12 height 5
click at [19, 14] on button "Cancel" at bounding box center [23, 14] width 25 height 12
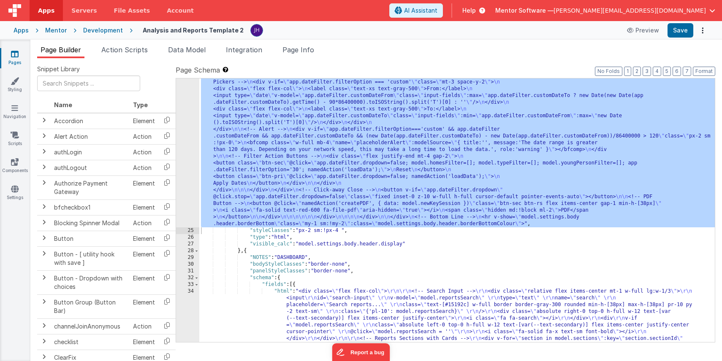
click at [17, 56] on icon at bounding box center [15, 54] width 8 height 8
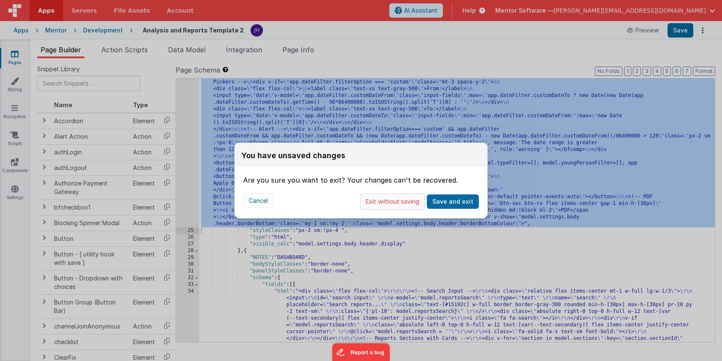
click at [399, 204] on button "Exit without saving" at bounding box center [392, 202] width 65 height 16
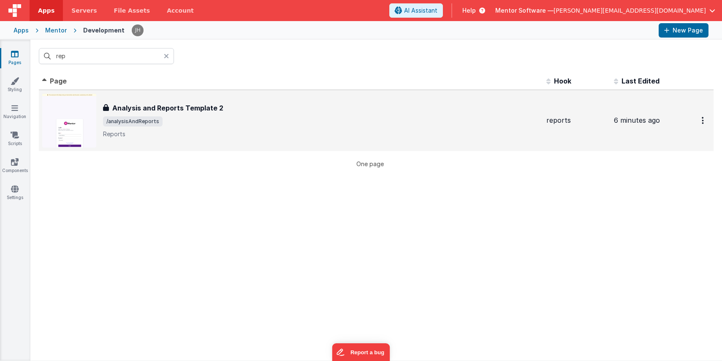
click at [179, 113] on div "Analysis and Reports Template 2 Analysis and Reports Template 2 /analysisAndRep…" at bounding box center [321, 120] width 436 height 35
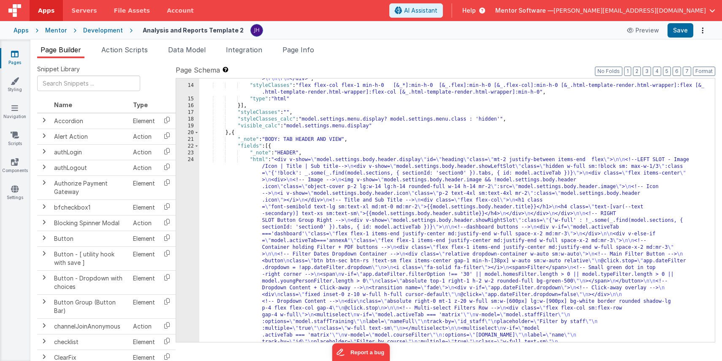
scroll to position [625, 0]
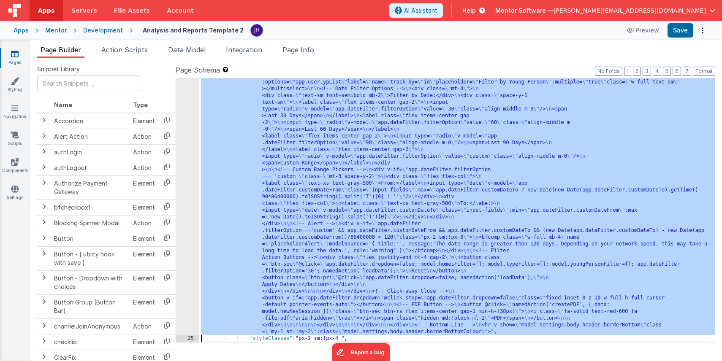
click at [187, 197] on div "24 25 26 27 28 29 30 31 32 33 34 35 36 37 38 39 40 41 42 43 44 45 46 47 48 49 5…" at bounding box center [187, 25] width 23 height 1162
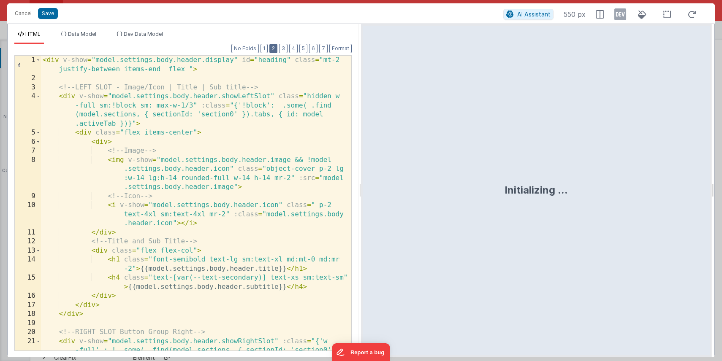
click at [273, 49] on button "2" at bounding box center [273, 48] width 8 height 9
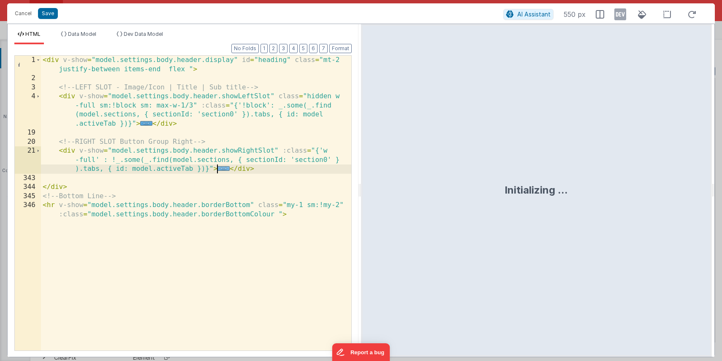
click at [222, 169] on span "..." at bounding box center [223, 168] width 12 height 5
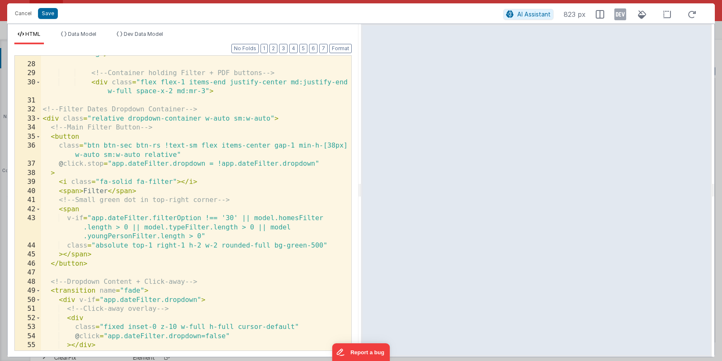
scroll to position [200, 0]
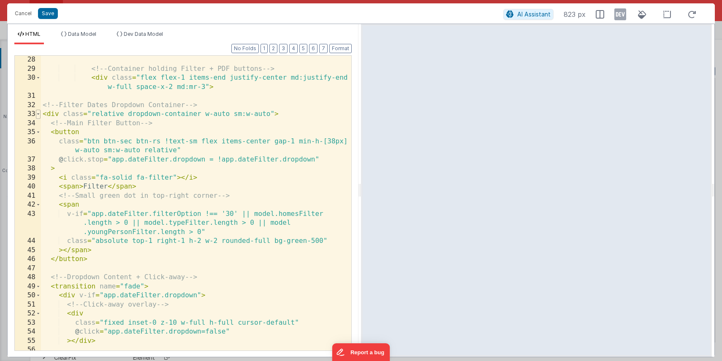
click at [38, 114] on span at bounding box center [38, 114] width 5 height 9
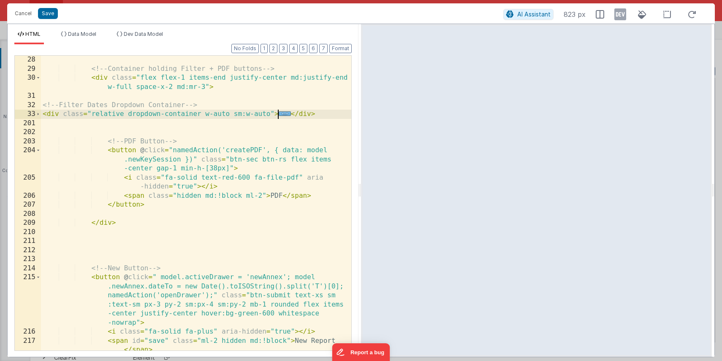
click at [283, 115] on span "..." at bounding box center [285, 113] width 12 height 5
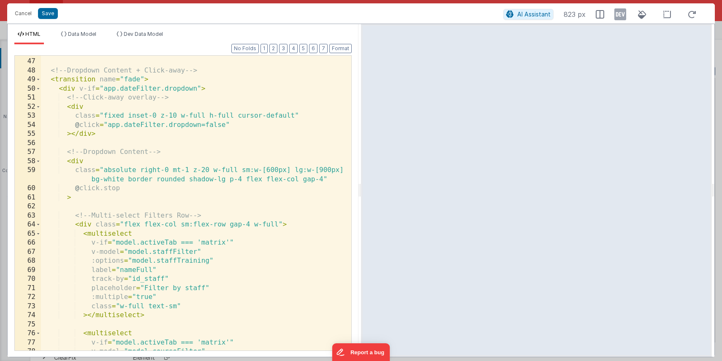
scroll to position [407, 0]
click at [39, 80] on span at bounding box center [38, 79] width 5 height 9
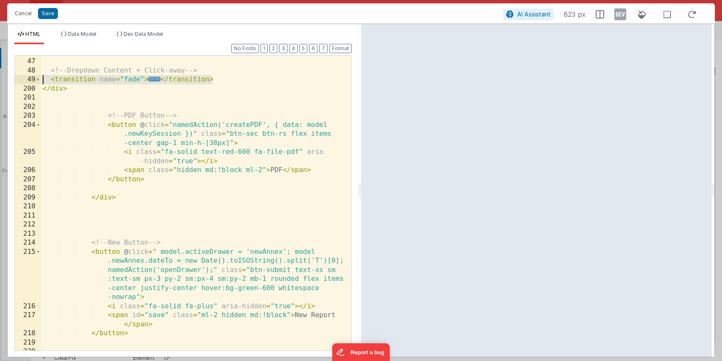
drag, startPoint x: 214, startPoint y: 81, endPoint x: 32, endPoint y: 80, distance: 181.0
click at [32, 80] on div "46 47 48 49 200 201 202 203 204 205 206 207 208 209 210 211 212 213 214 215 216…" at bounding box center [182, 203] width 337 height 296
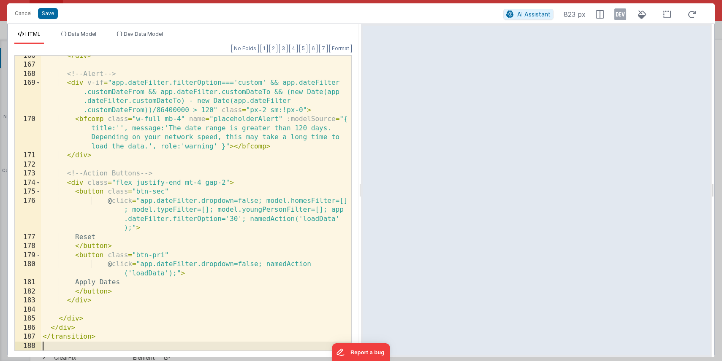
scroll to position [1610, 0]
click at [49, 14] on button "Save" at bounding box center [48, 13] width 20 height 11
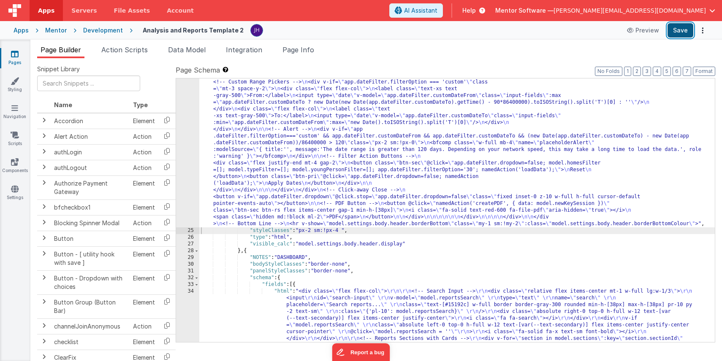
click at [679, 28] on button "Save" at bounding box center [680, 30] width 26 height 14
click at [293, 141] on div ""html" : "<div v-show= \" model.settings.body.header.display \" id= \" heading …" at bounding box center [456, 28] width 515 height 1168
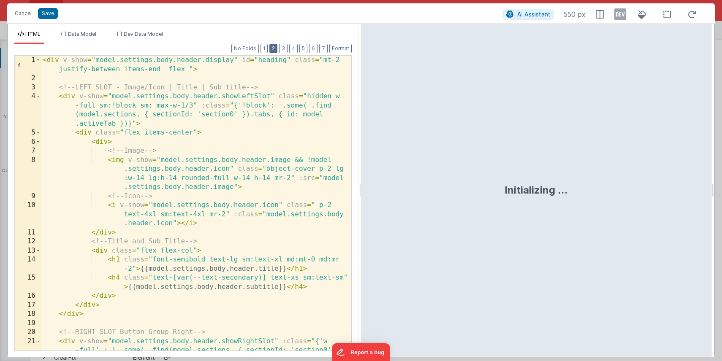
click at [275, 48] on button "2" at bounding box center [273, 48] width 8 height 9
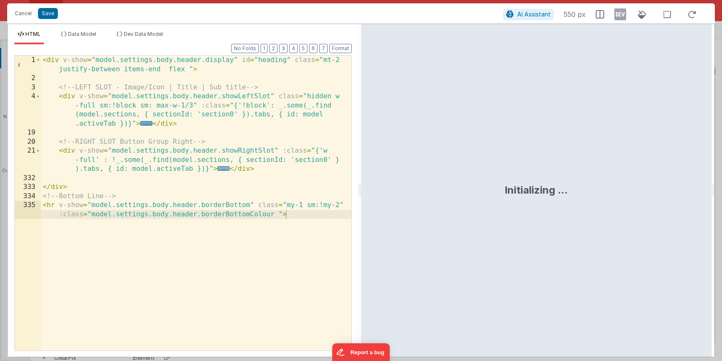
click at [222, 168] on span "..." at bounding box center [223, 168] width 12 height 5
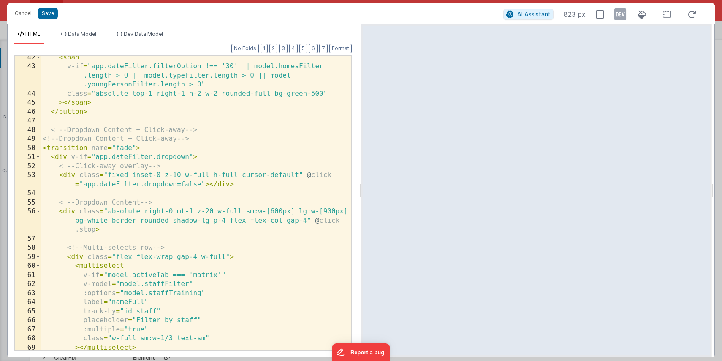
scroll to position [365, 0]
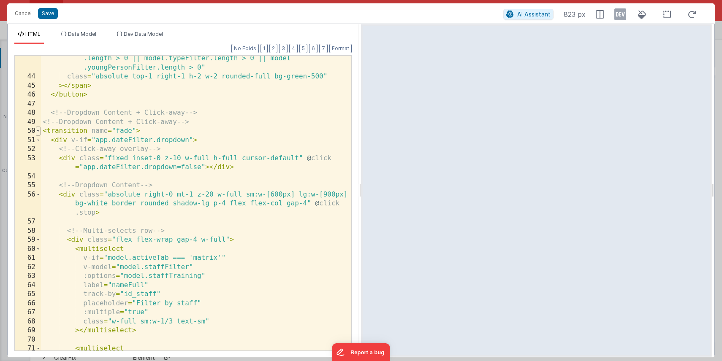
click at [38, 132] on span at bounding box center [38, 131] width 5 height 9
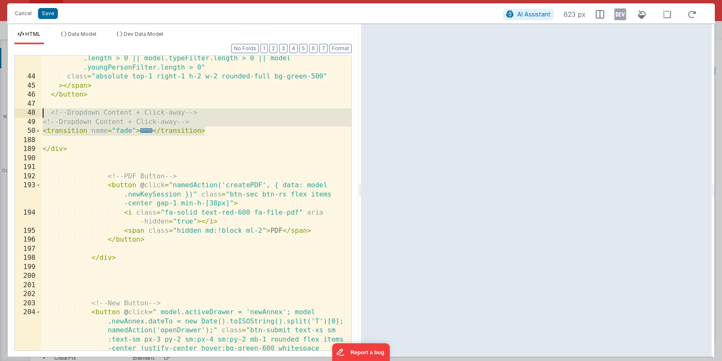
drag, startPoint x: 216, startPoint y: 133, endPoint x: 3, endPoint y: 112, distance: 214.1
click at [3, 112] on div "Cancel Save AI Assistant 823 px HTML Data Model Dev Data Model Format 7 6 5 4 3…" at bounding box center [361, 180] width 722 height 361
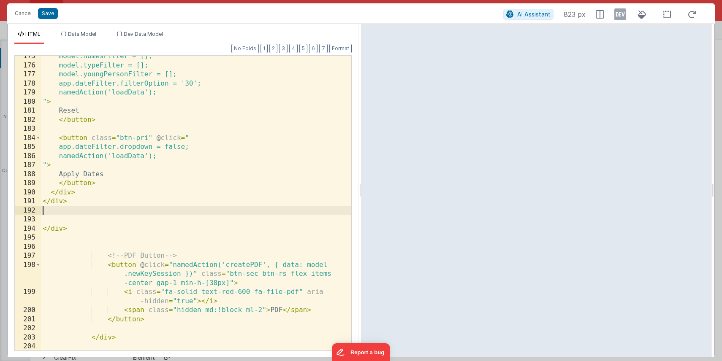
scroll to position [1706, 0]
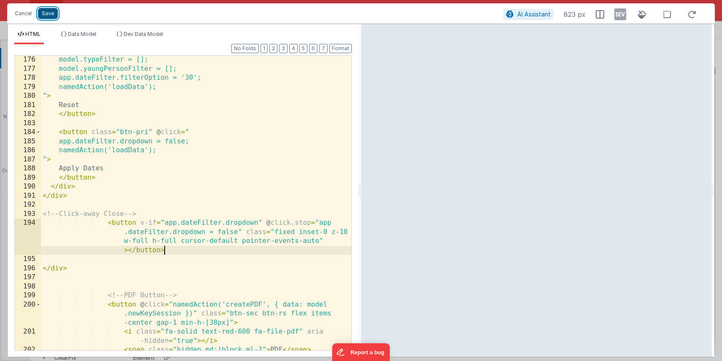
click at [49, 16] on button "Save" at bounding box center [48, 13] width 20 height 11
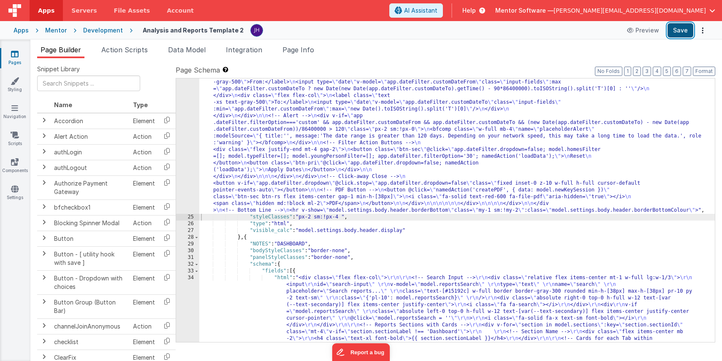
click at [684, 32] on button "Save" at bounding box center [680, 30] width 26 height 14
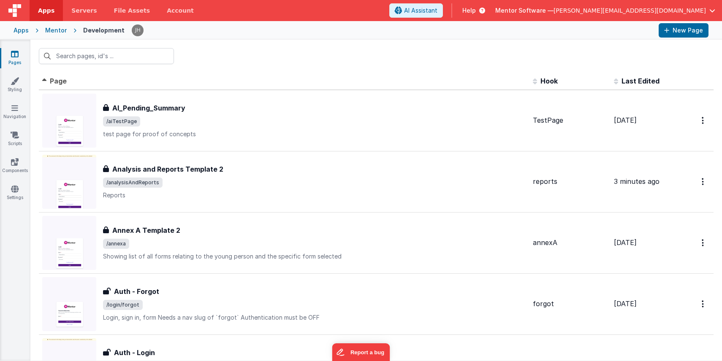
click at [54, 29] on div "Mentor" at bounding box center [56, 30] width 22 height 8
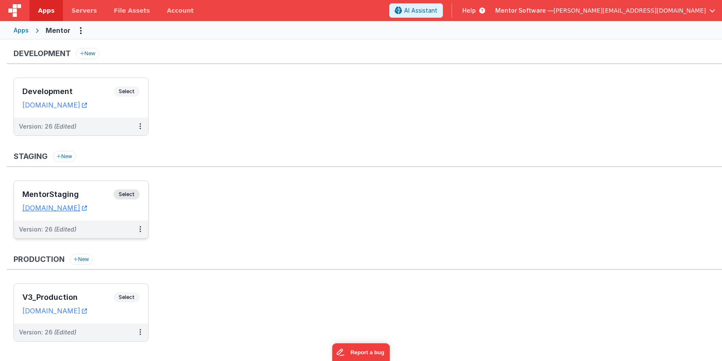
click at [92, 192] on h3 "MentorStaging" at bounding box center [67, 194] width 91 height 8
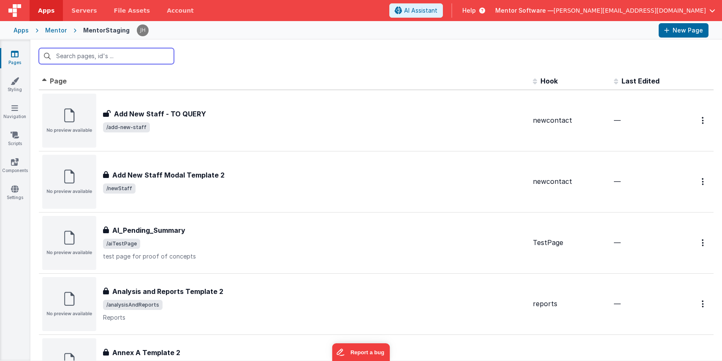
click at [116, 59] on input "text" at bounding box center [106, 56] width 135 height 16
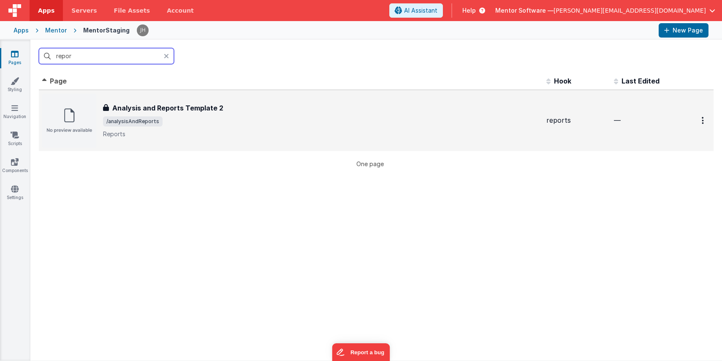
type input "repor"
click at [182, 114] on div "Analysis and Reports Template 2 Analysis and Reports Template 2 /analysisAndRep…" at bounding box center [321, 120] width 436 height 35
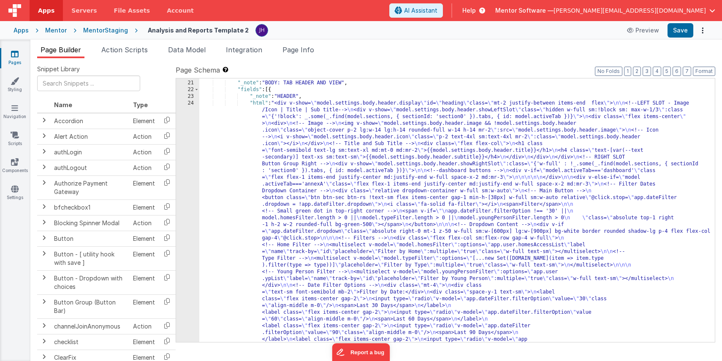
scroll to position [697, 0]
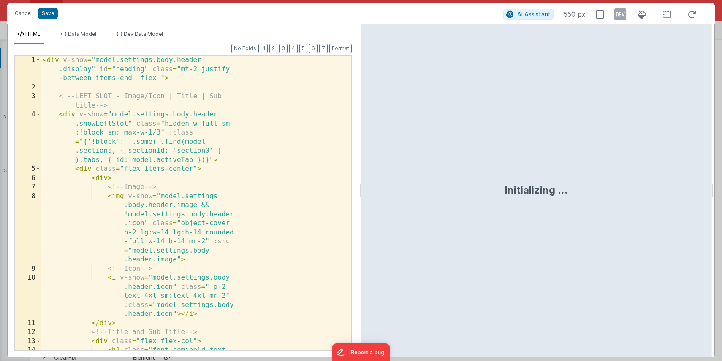
scroll to position [1161, 0]
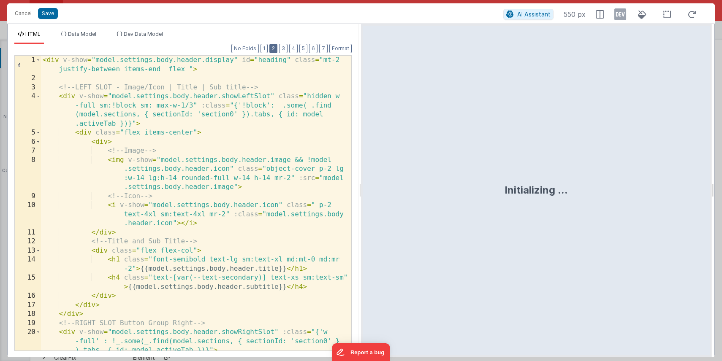
click at [276, 49] on button "2" at bounding box center [273, 48] width 8 height 9
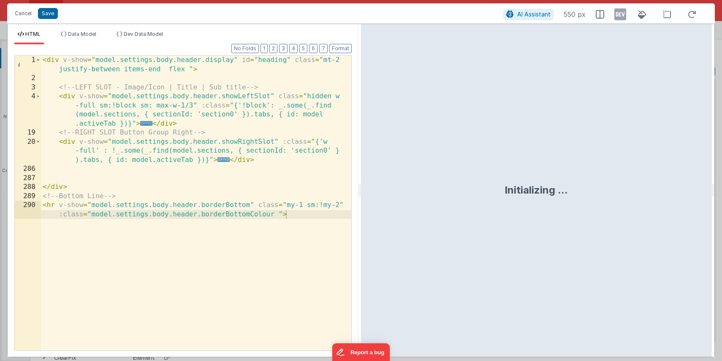
click at [224, 160] on span "..." at bounding box center [223, 159] width 12 height 5
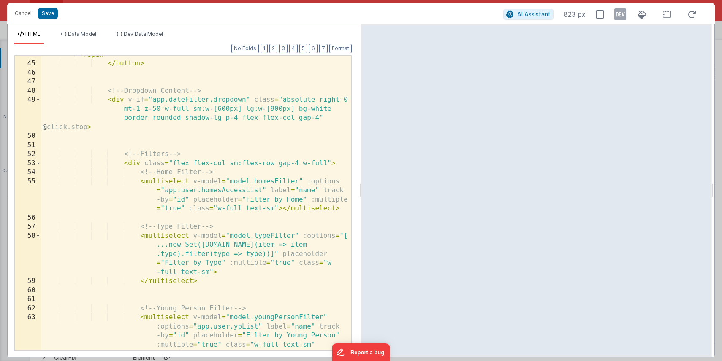
scroll to position [379, 0]
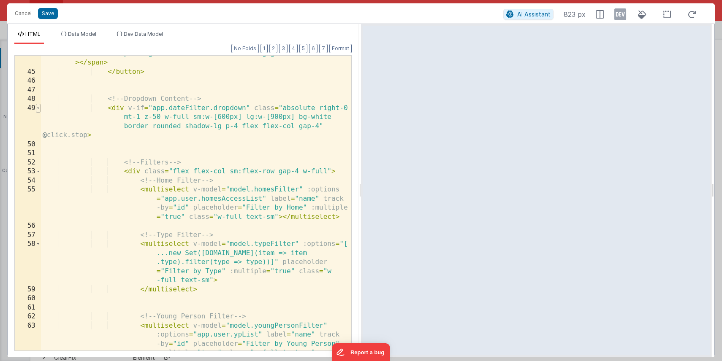
click at [39, 108] on span at bounding box center [38, 108] width 5 height 9
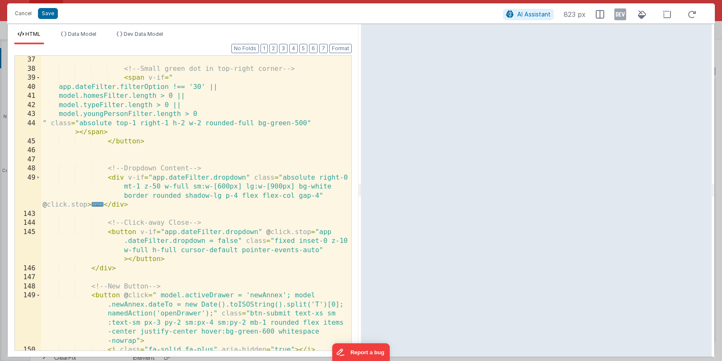
scroll to position [300, 0]
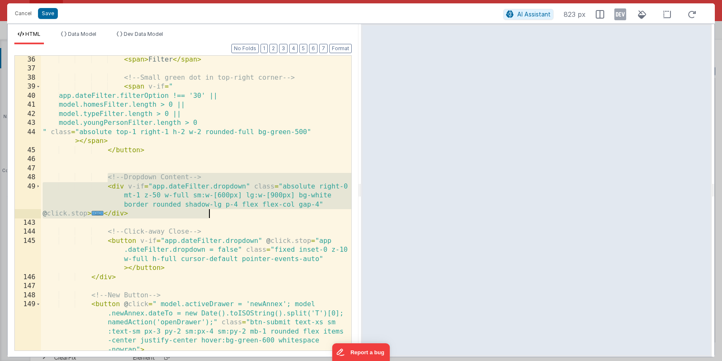
drag, startPoint x: 108, startPoint y: 176, endPoint x: 215, endPoint y: 215, distance: 114.4
click at [215, 215] on div "< span > Filter </ span > <!-- Small green dot in top-right corner --> < span v…" at bounding box center [196, 211] width 310 height 313
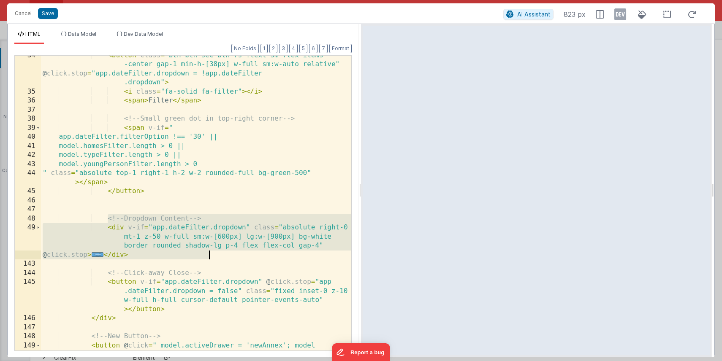
scroll to position [287, 0]
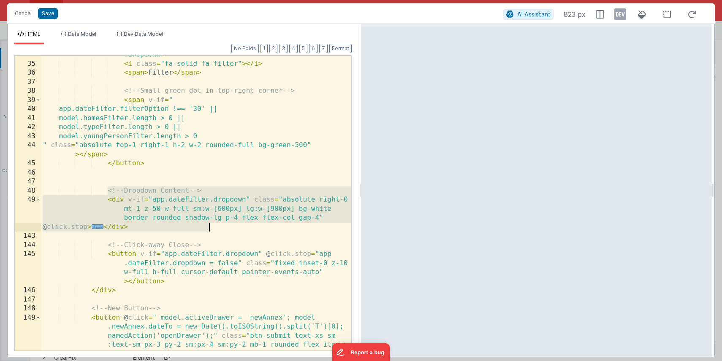
click at [104, 226] on span "..." at bounding box center [98, 227] width 12 height 5
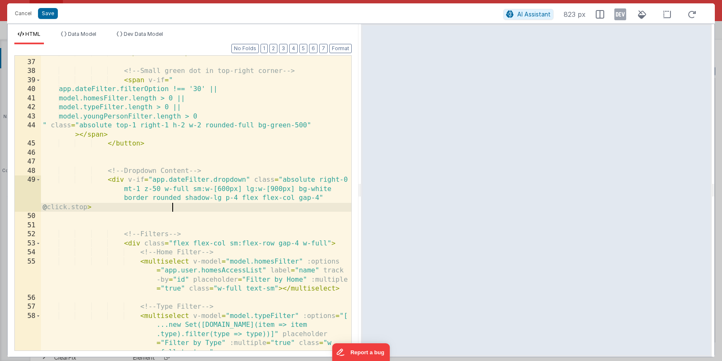
scroll to position [278, 0]
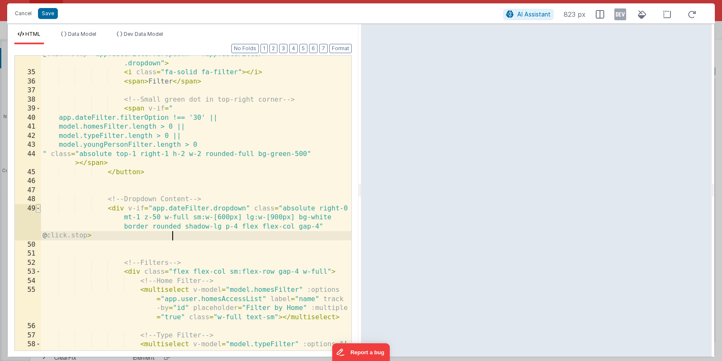
click at [38, 209] on span at bounding box center [38, 208] width 5 height 9
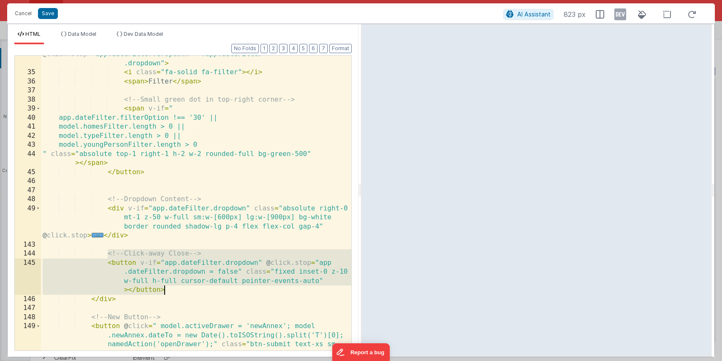
drag, startPoint x: 108, startPoint y: 254, endPoint x: 184, endPoint y: 291, distance: 84.6
click at [184, 291] on div "< button class = "btn btn-sec btn-rs !text-sm flex items -center gap-1 min-h-[3…" at bounding box center [196, 225] width 310 height 386
